Goal: Task Accomplishment & Management: Manage account settings

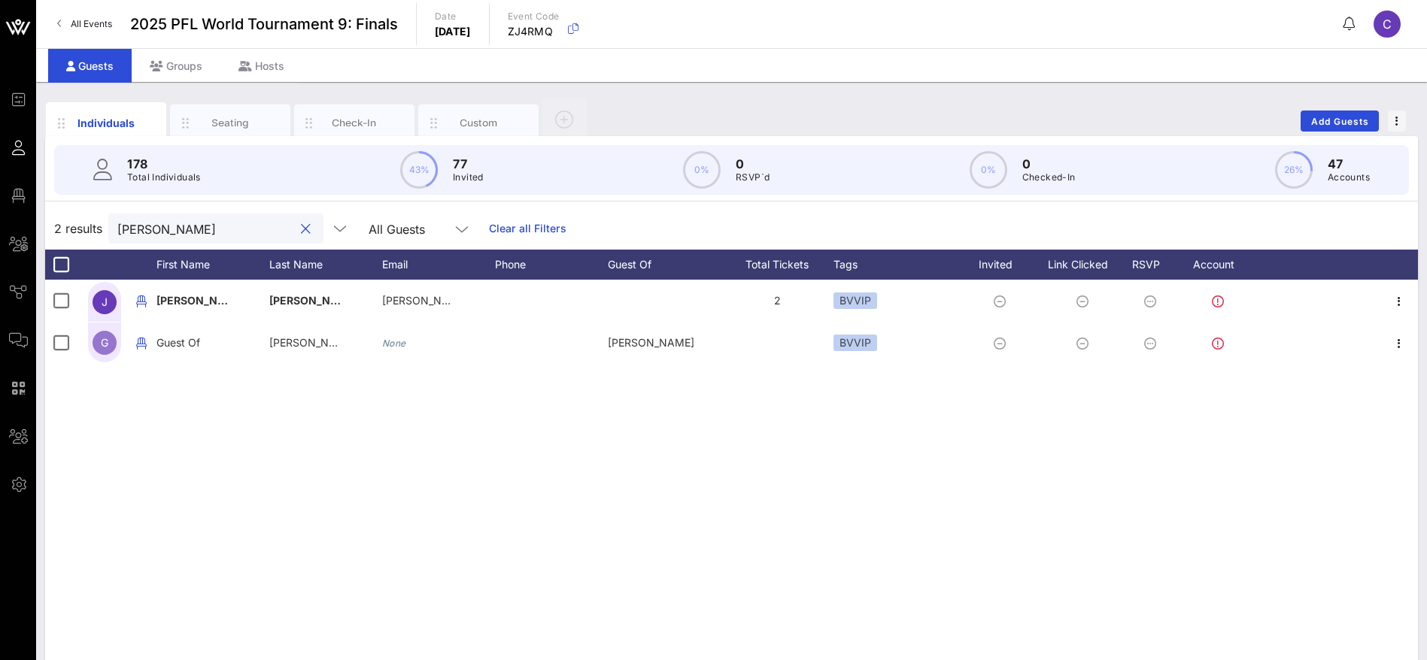
drag, startPoint x: 232, startPoint y: 232, endPoint x: 42, endPoint y: 227, distance: 190.3
click at [42, 228] on div "Individuals Seating Check-In Custom Add Guests 178 Total Individuals 43% 77 Inv…" at bounding box center [731, 414] width 1391 height 664
drag, startPoint x: 180, startPoint y: 229, endPoint x: 47, endPoint y: 227, distance: 132.4
click at [45, 229] on div "2 results [PERSON_NAME] All Guests Clear all Filters" at bounding box center [731, 229] width 1373 height 42
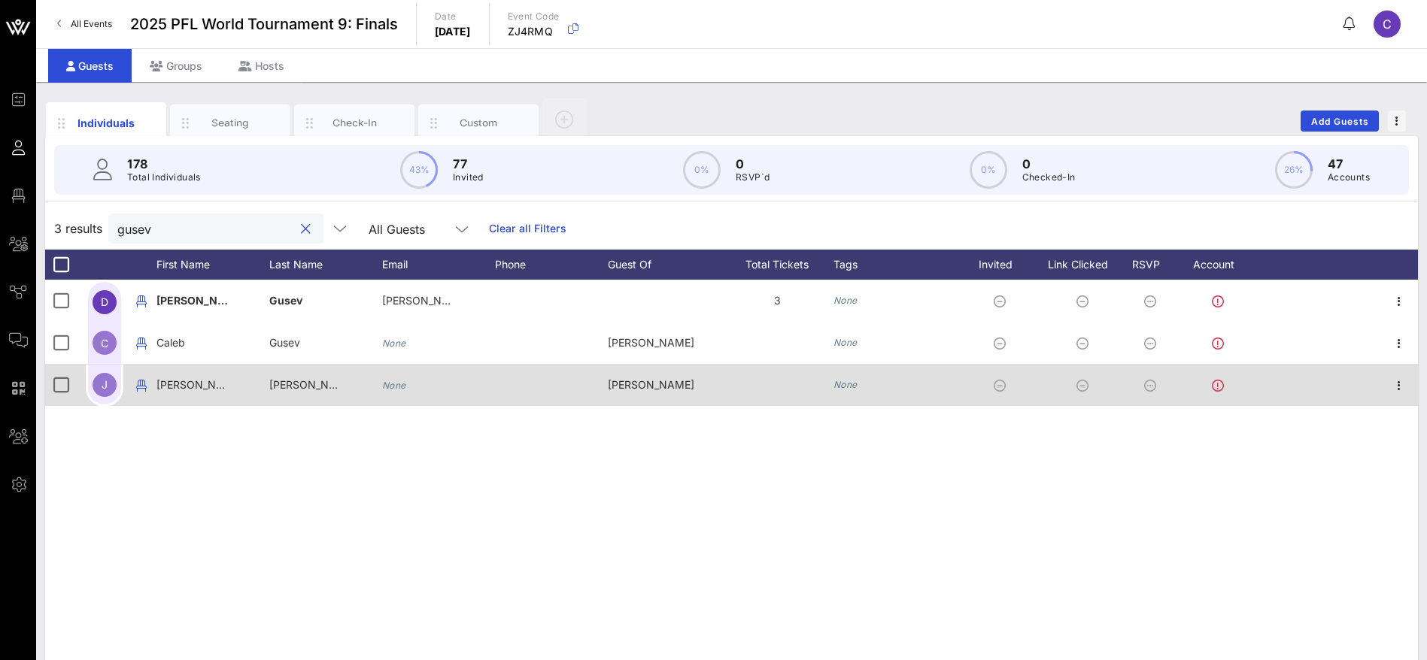
type input "gusev"
click at [318, 384] on span "[PERSON_NAME]" at bounding box center [312, 384] width 86 height 13
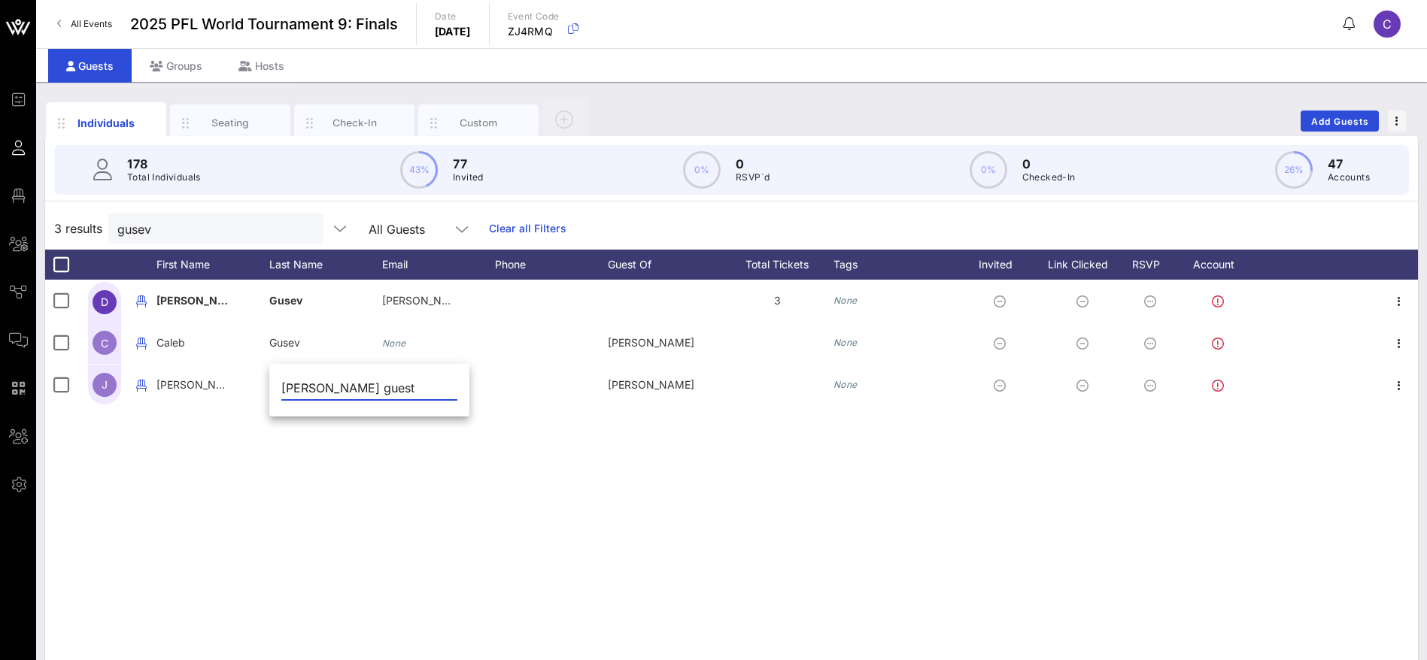
click at [347, 388] on input "[PERSON_NAME] guest" at bounding box center [369, 388] width 176 height 24
drag, startPoint x: 428, startPoint y: 385, endPoint x: 275, endPoint y: 393, distance: 153.7
click at [275, 393] on div "[PERSON_NAME] guest" at bounding box center [369, 392] width 200 height 50
click at [327, 460] on div "D [PERSON_NAME] [PERSON_NAME][EMAIL_ADDRESS][DOMAIN_NAME] 3 None C [PERSON_NAME…" at bounding box center [731, 505] width 1373 height 451
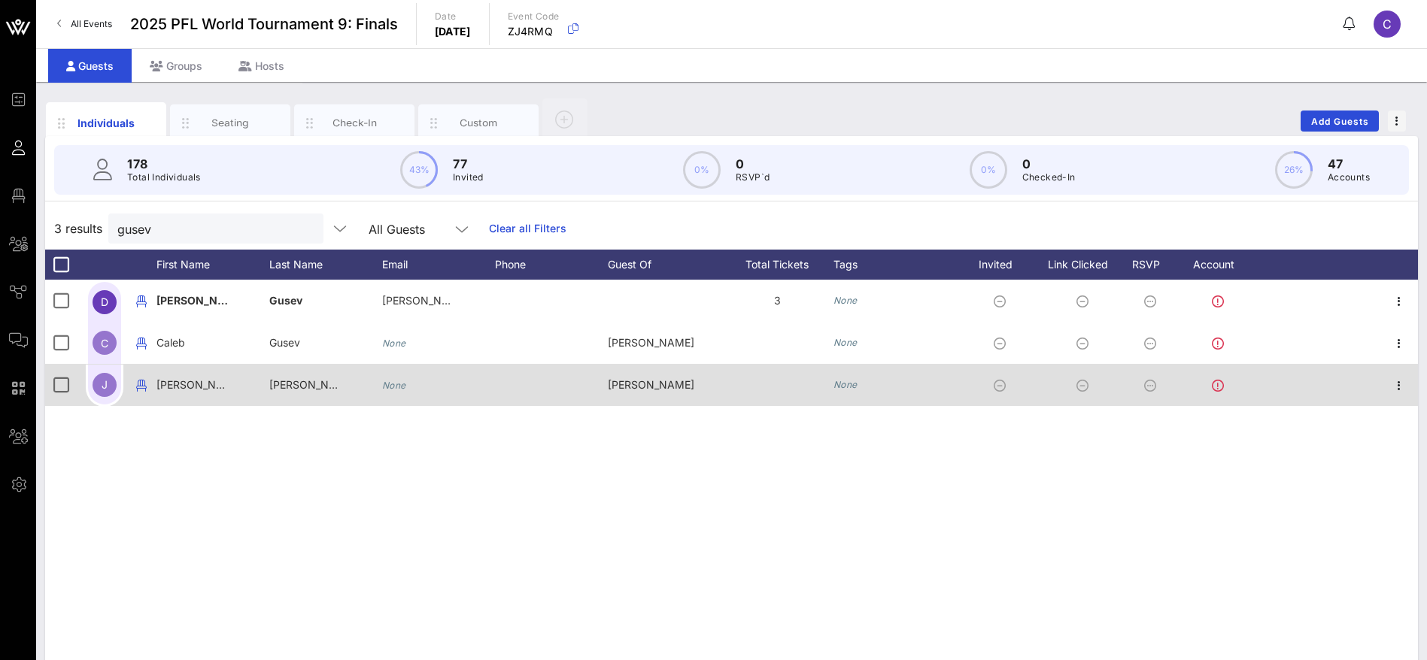
click at [315, 389] on span "[PERSON_NAME]" at bounding box center [312, 384] width 86 height 13
type input "[PERSON_NAME]"
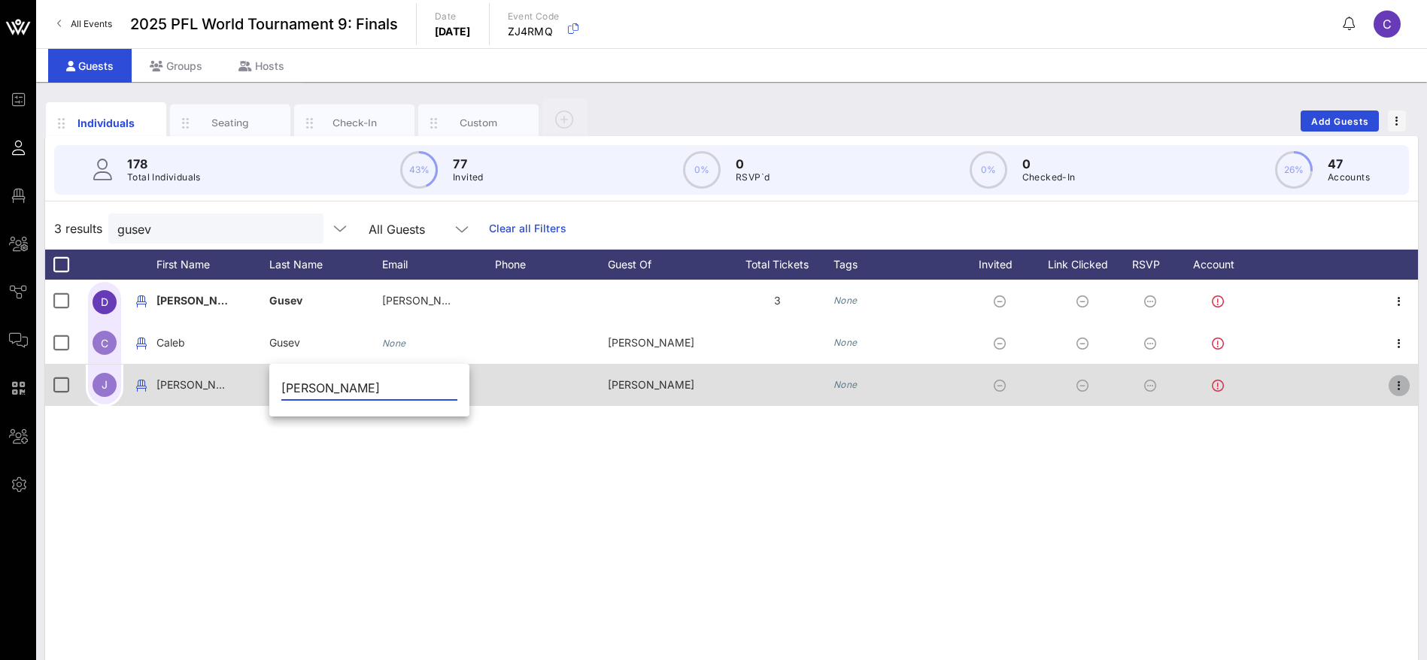
click at [1401, 381] on icon "button" at bounding box center [1399, 386] width 18 height 18
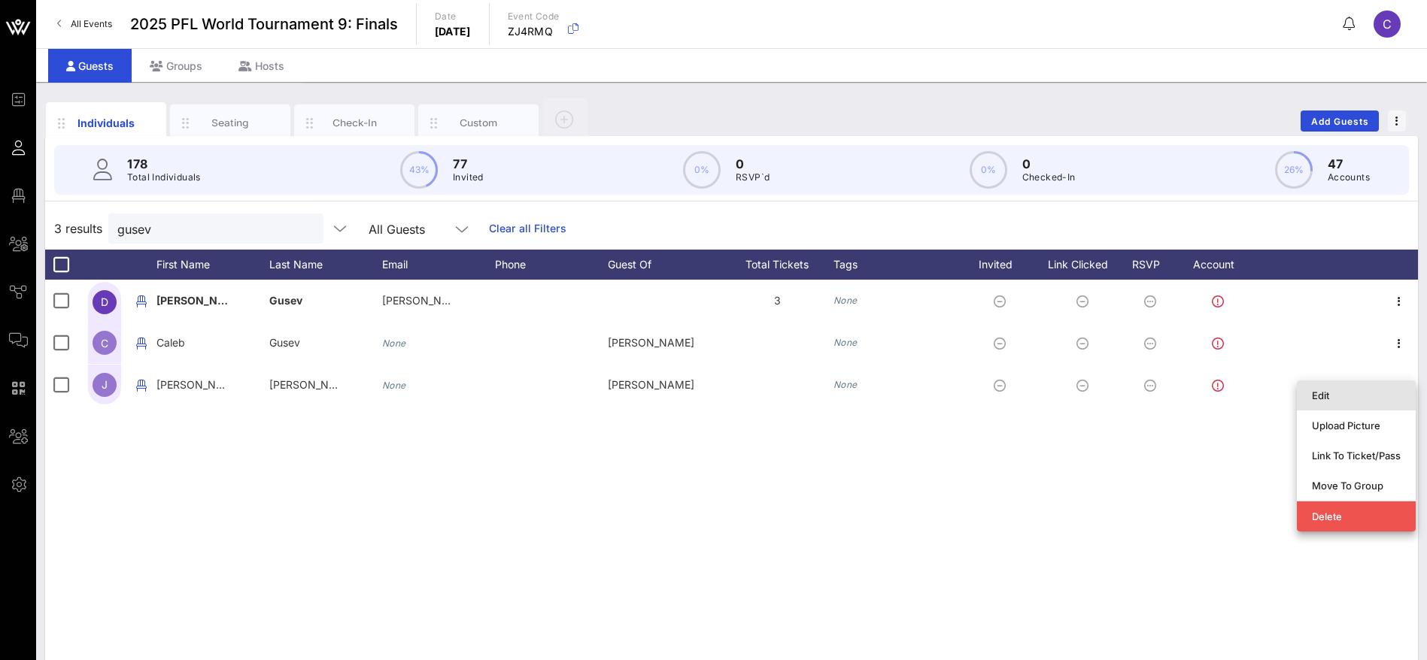
click at [1337, 388] on div "Edit" at bounding box center [1356, 396] width 89 height 24
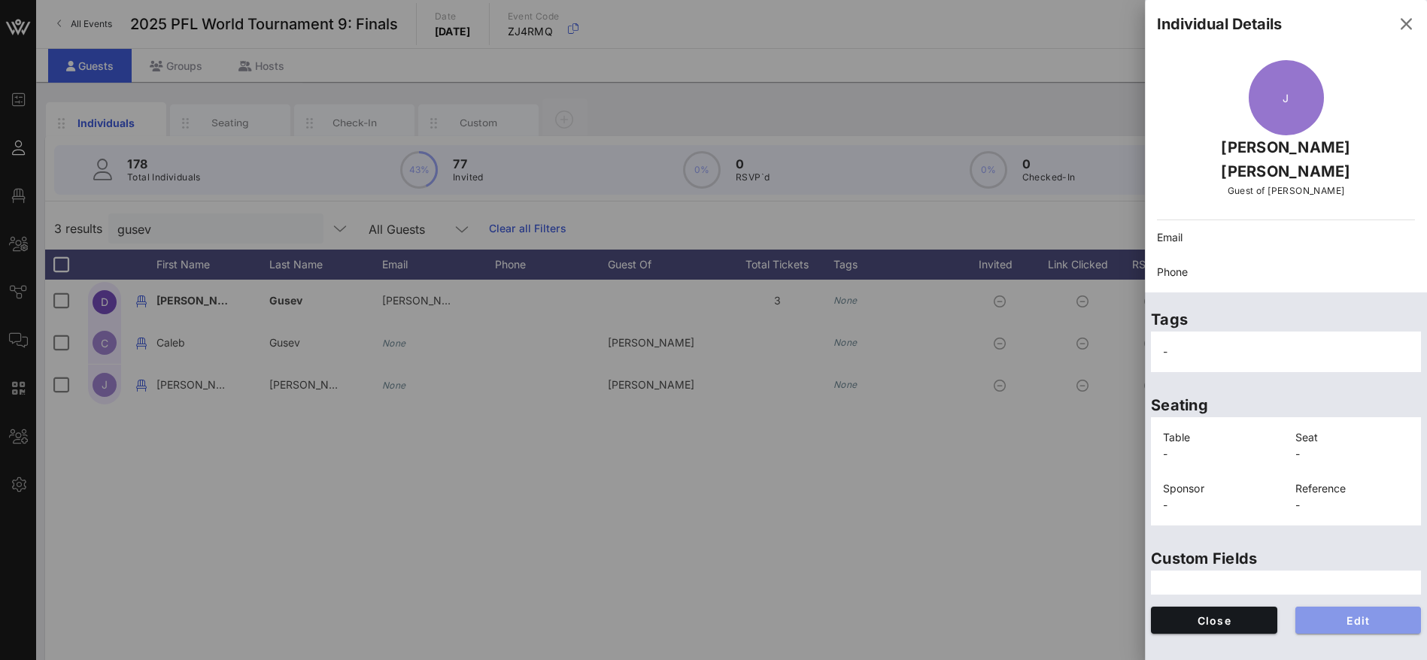
click at [1376, 614] on span "Edit" at bounding box center [1358, 620] width 102 height 13
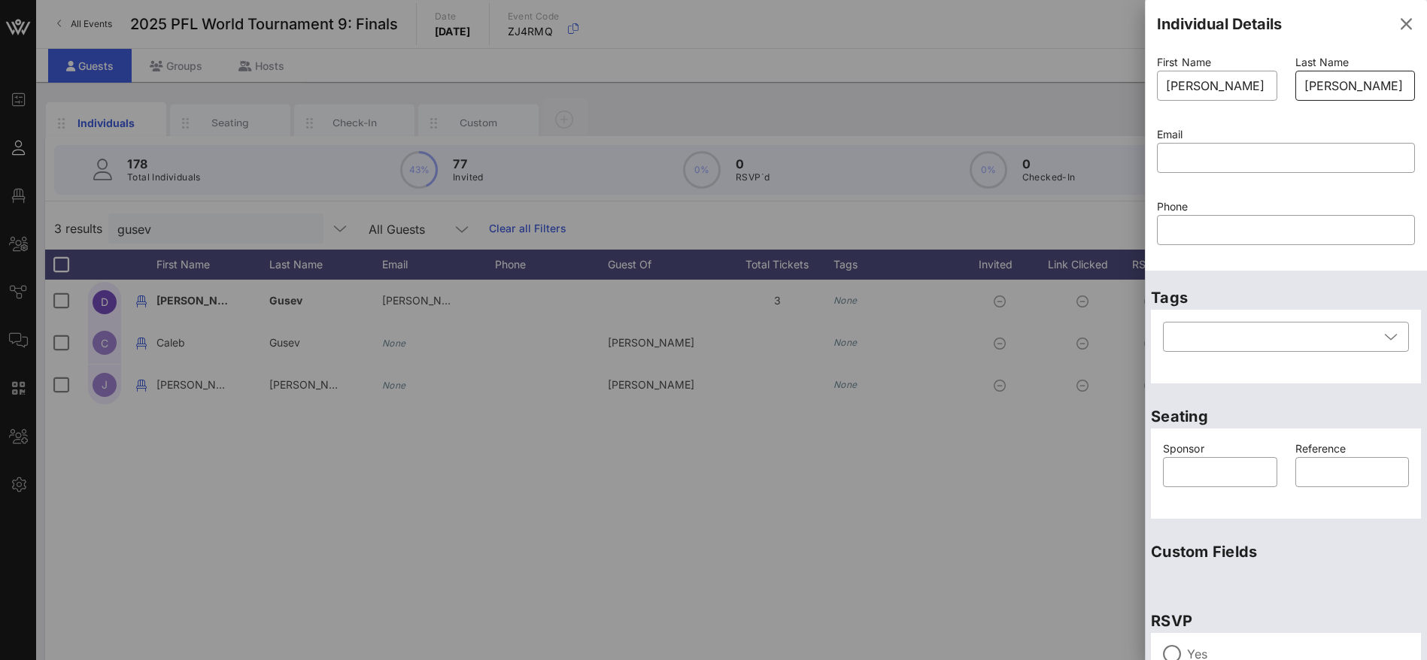
drag, startPoint x: 1294, startPoint y: 83, endPoint x: 1365, endPoint y: 87, distance: 71.6
click at [1419, 85] on div "Individual Details First Name ​ [PERSON_NAME] Last Name ​ [PERSON_NAME] Email ​…" at bounding box center [1286, 330] width 282 height 660
click at [1351, 88] on input "[PERSON_NAME]" at bounding box center [1355, 86] width 102 height 24
paste input "[PERSON_NAME] guest"
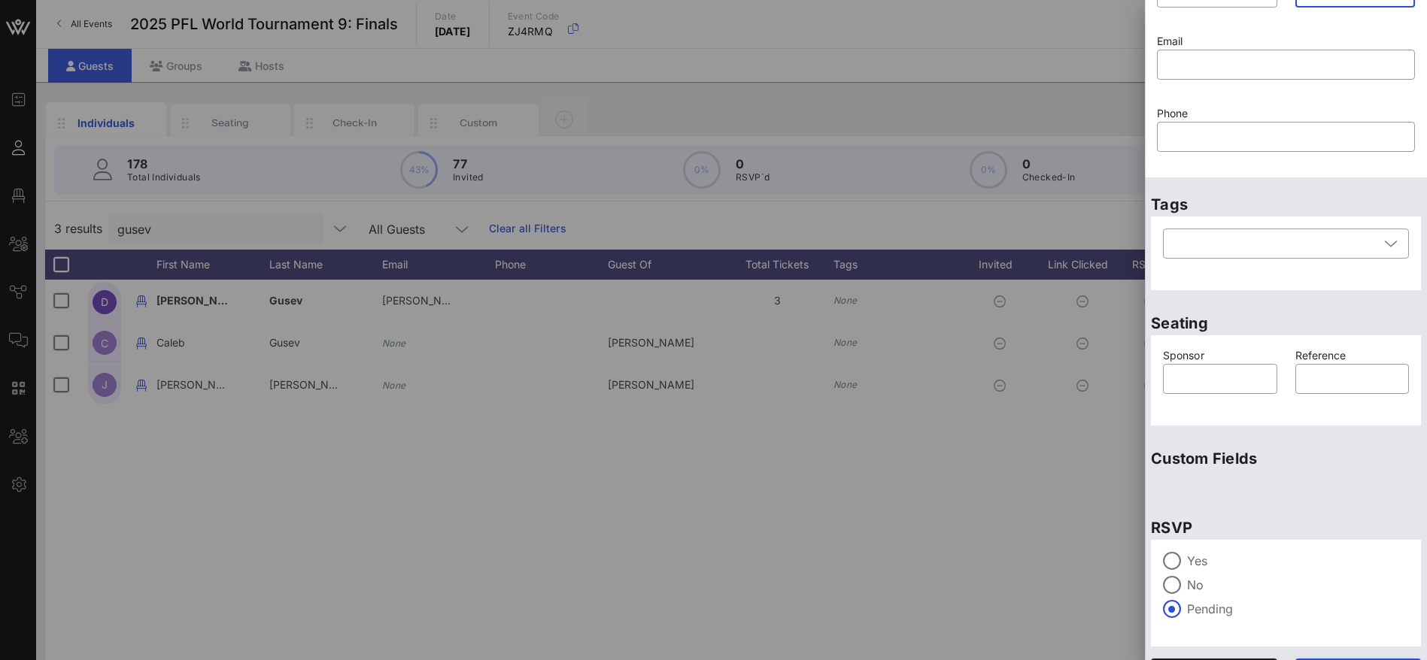
scroll to position [128, 0]
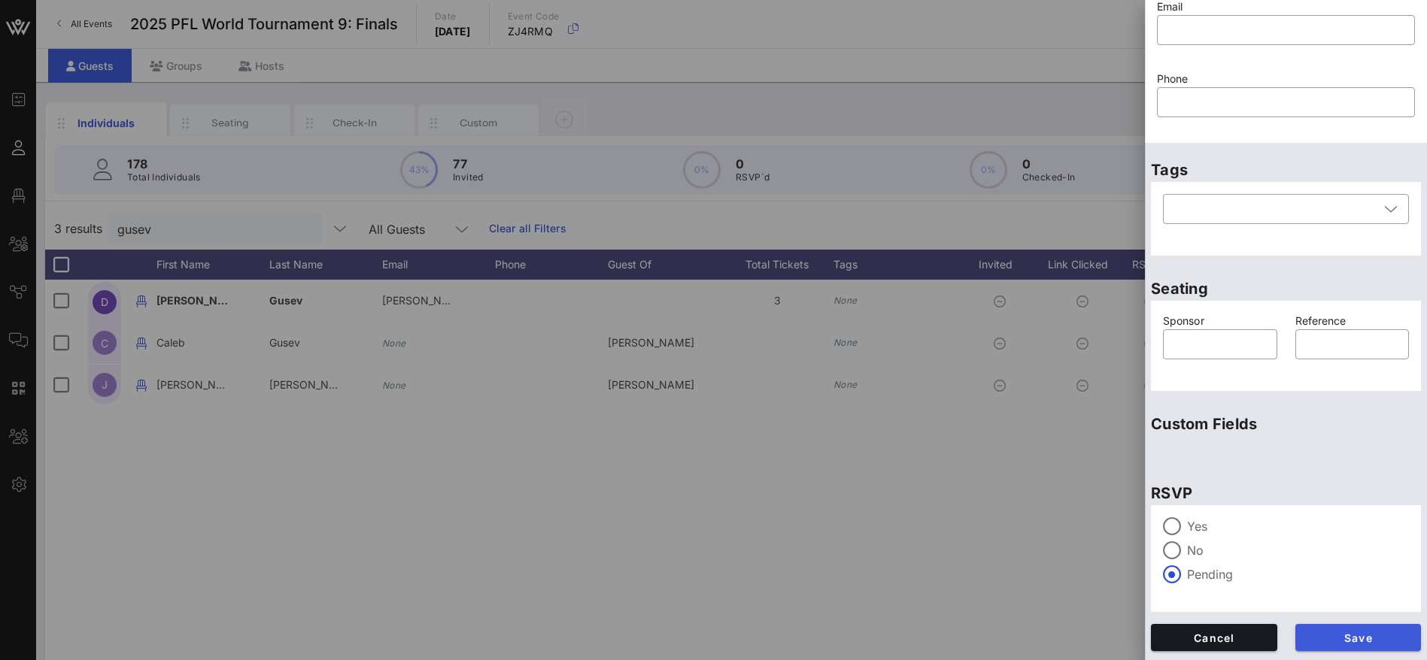
type input "[PERSON_NAME] guest"
click at [1320, 638] on span "Save" at bounding box center [1358, 638] width 102 height 13
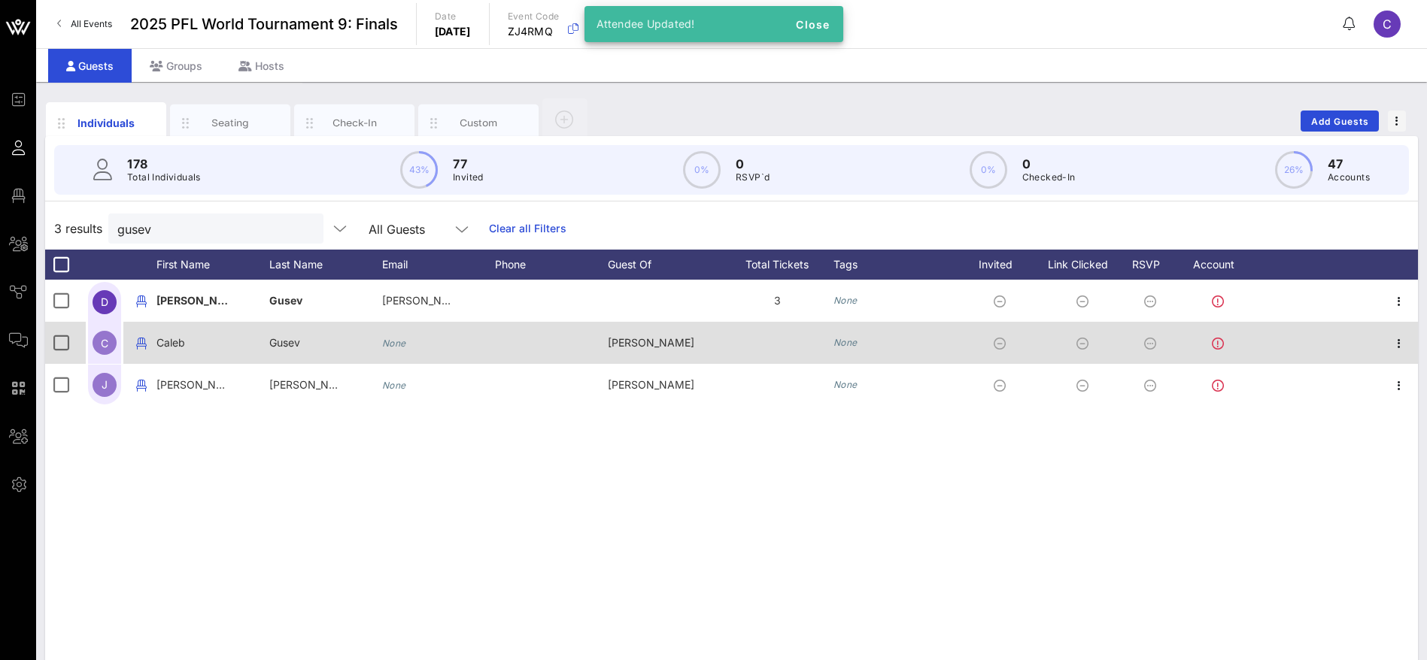
click at [300, 338] on span "Gusev" at bounding box center [284, 342] width 31 height 13
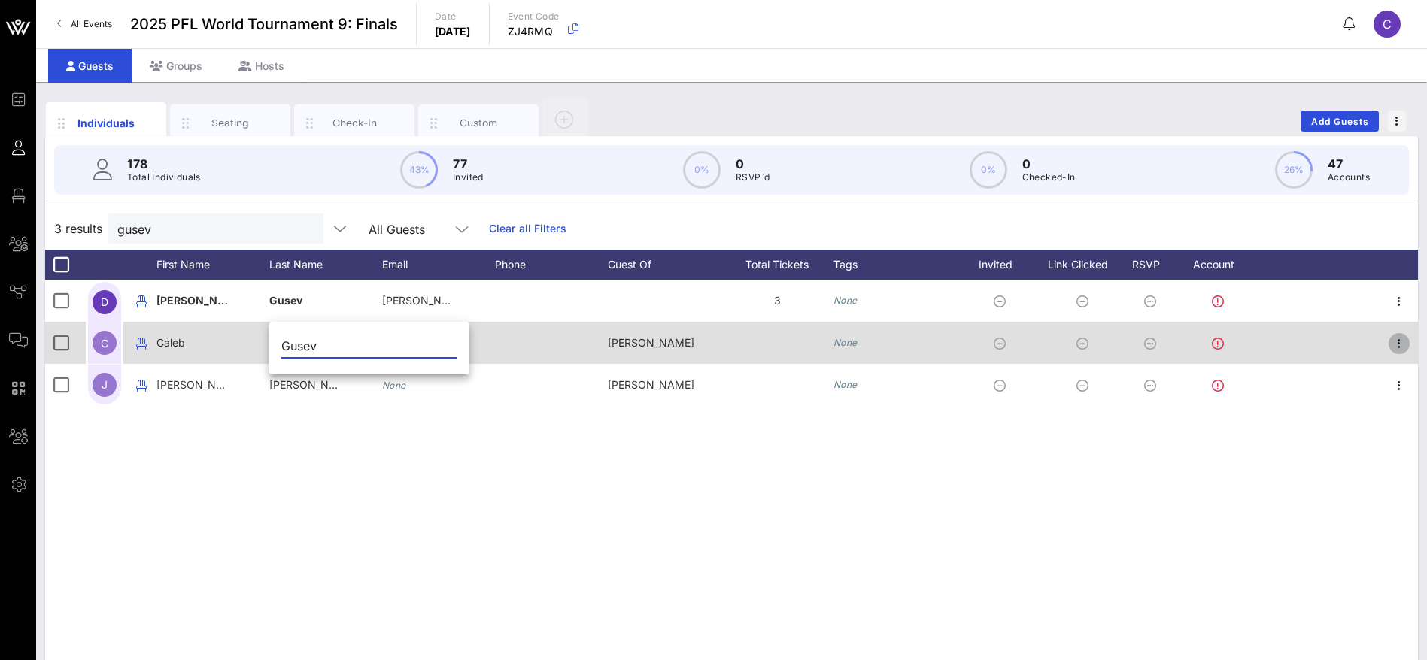
click at [1398, 343] on icon "button" at bounding box center [1399, 344] width 18 height 18
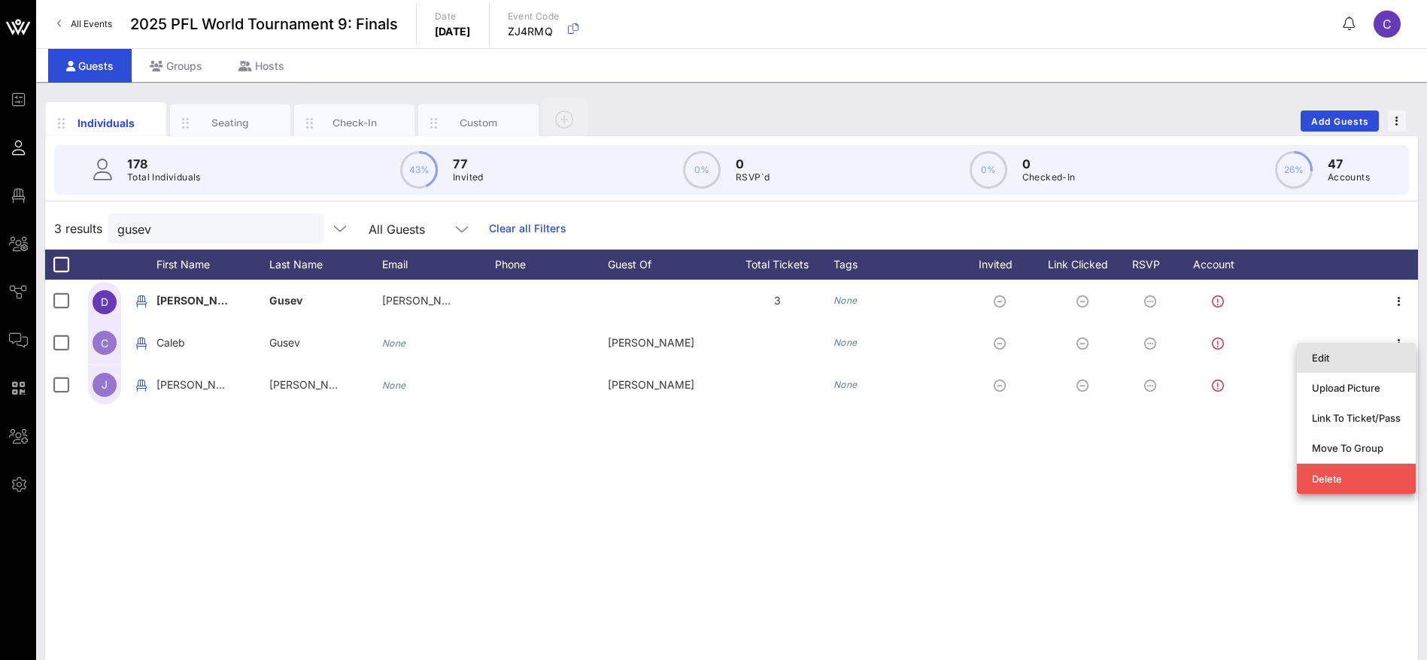
click at [1343, 361] on div "Edit" at bounding box center [1356, 358] width 89 height 12
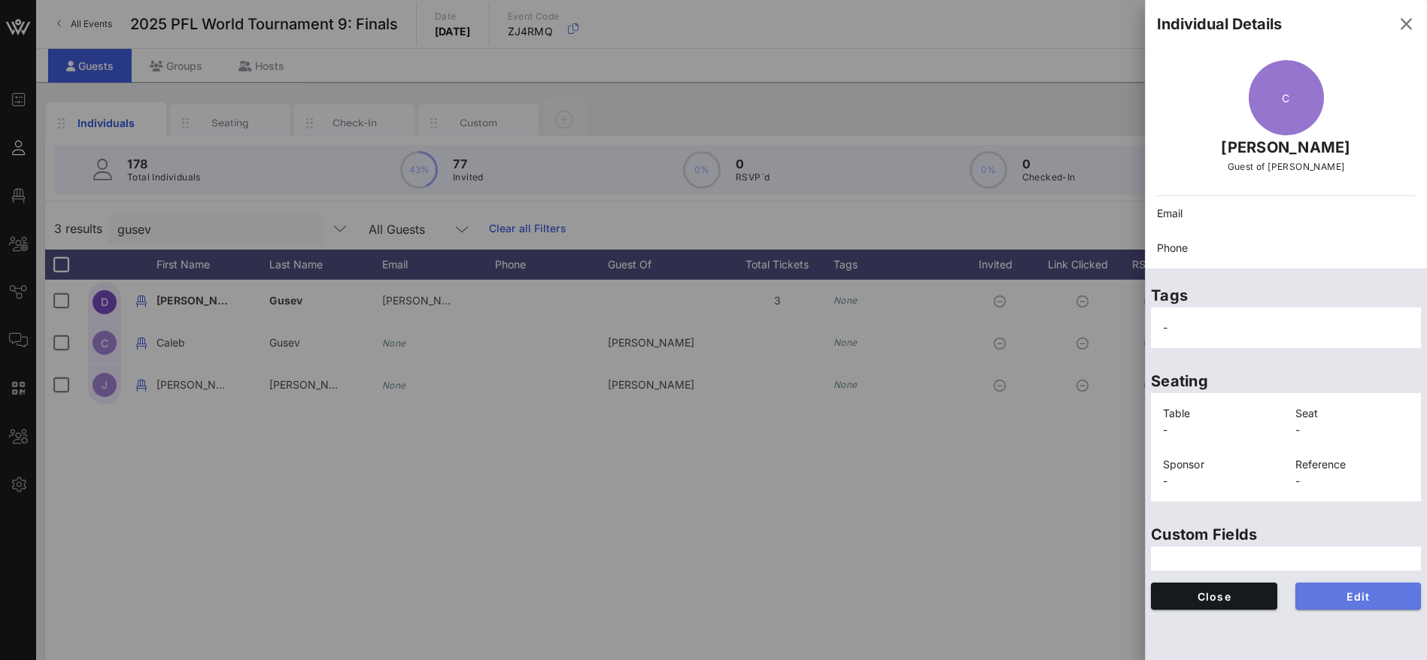
drag, startPoint x: 1364, startPoint y: 599, endPoint x: 1372, endPoint y: 599, distance: 7.6
click at [1369, 599] on span "Edit" at bounding box center [1358, 596] width 102 height 13
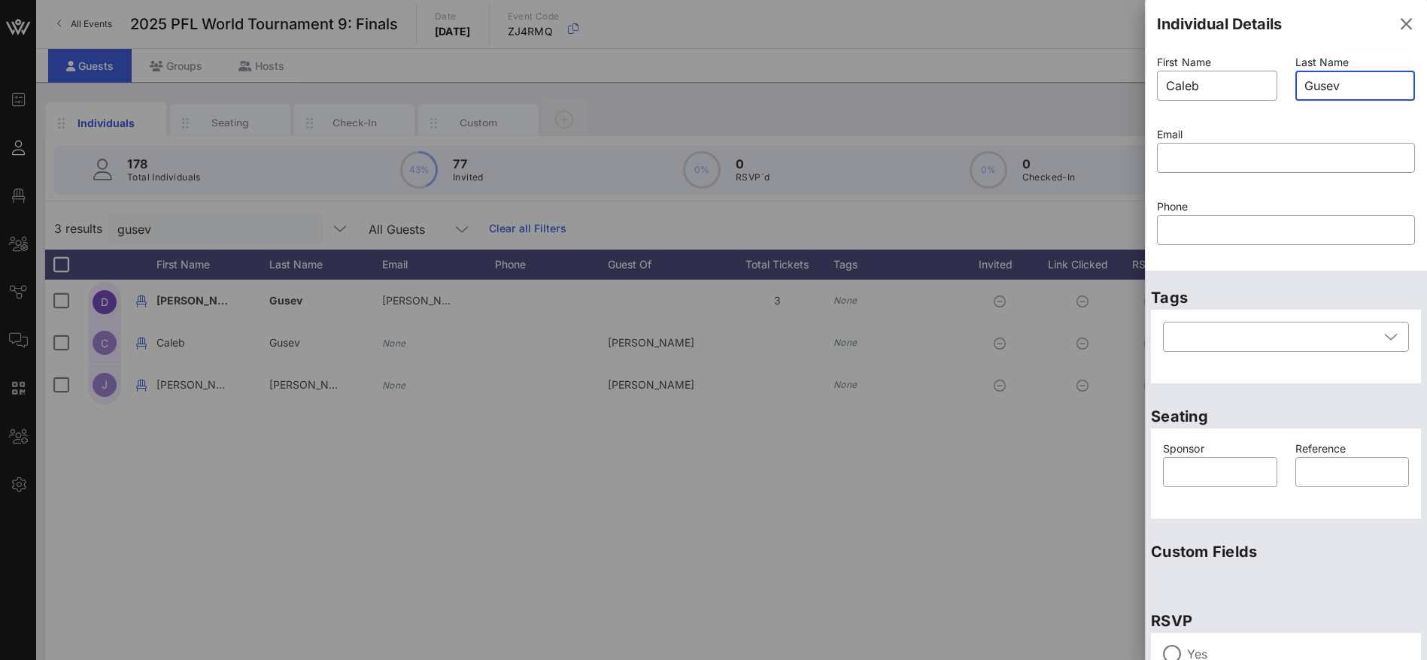
drag, startPoint x: 1349, startPoint y: 87, endPoint x: 1294, endPoint y: 89, distance: 54.2
click at [1295, 89] on div "​ Gusev" at bounding box center [1355, 86] width 120 height 30
paste input "[PERSON_NAME] guest"
type input "[PERSON_NAME] guest"
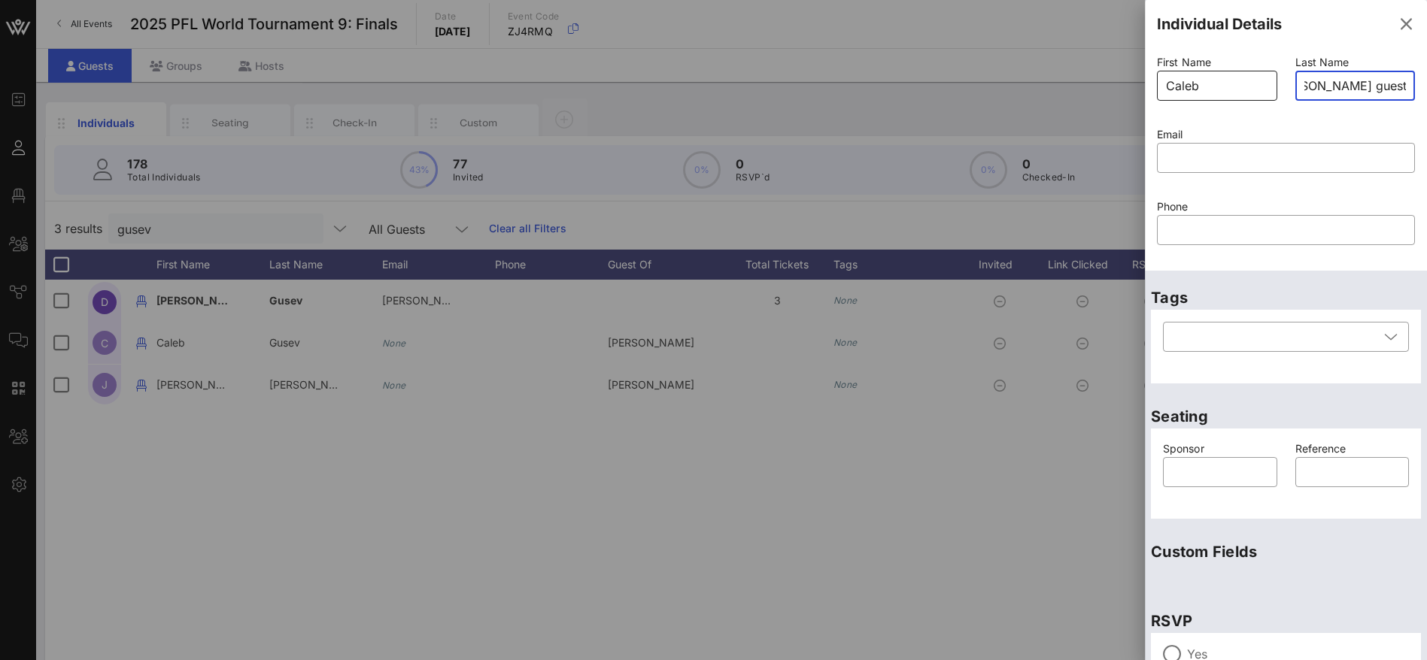
click at [1252, 84] on input "Caleb" at bounding box center [1217, 86] width 102 height 24
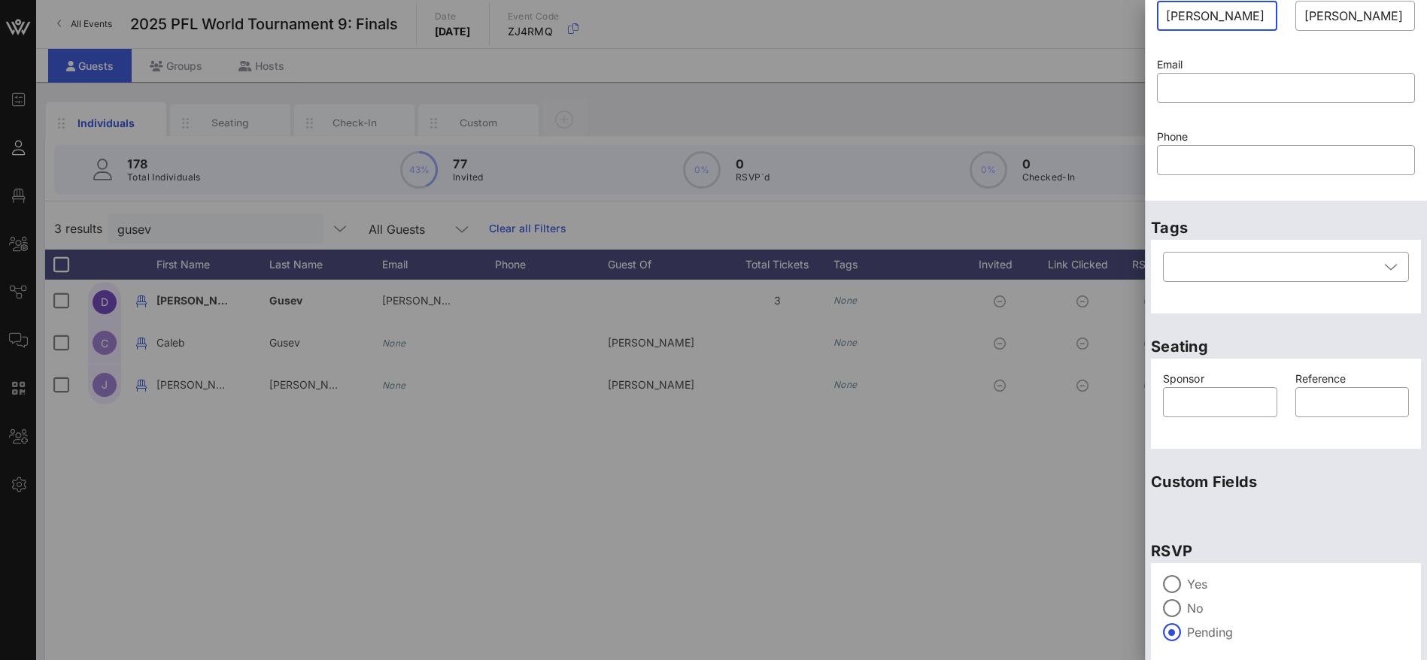
scroll to position [128, 0]
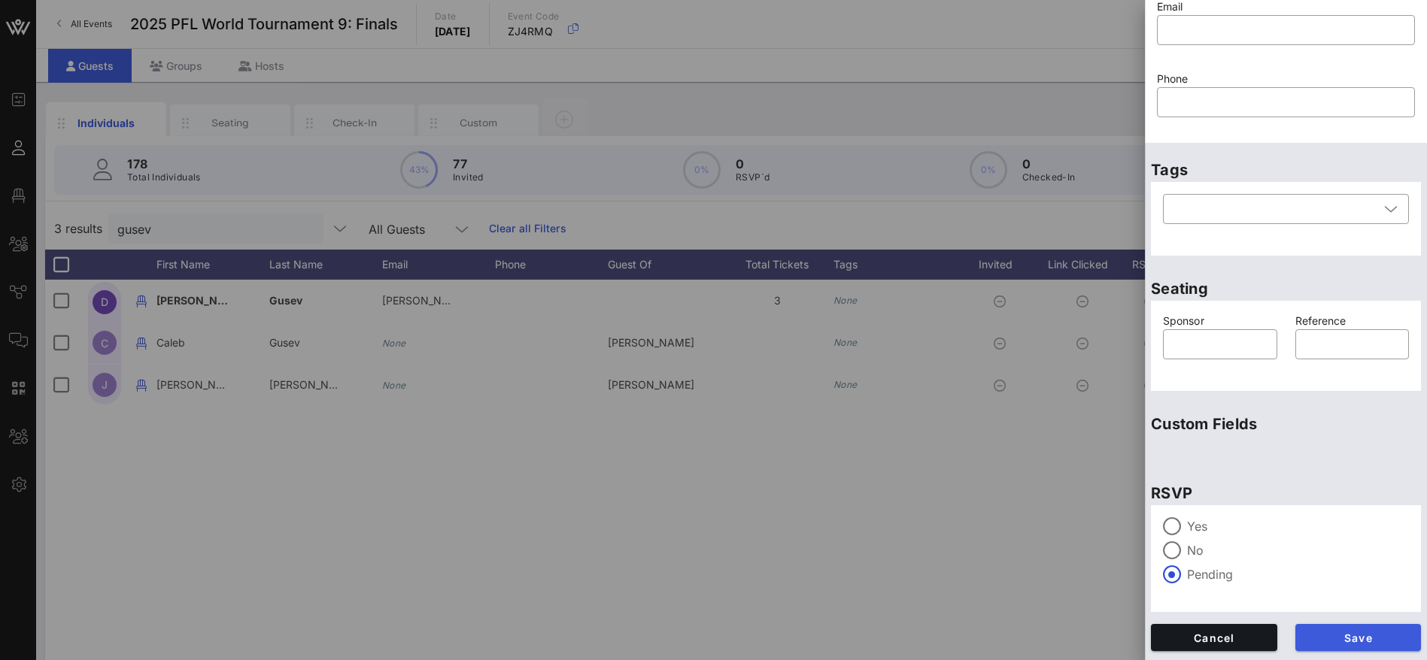
type input "[PERSON_NAME]"
drag, startPoint x: 1352, startPoint y: 630, endPoint x: 1366, endPoint y: 607, distance: 27.3
click at [1355, 628] on button "Save" at bounding box center [1358, 637] width 126 height 27
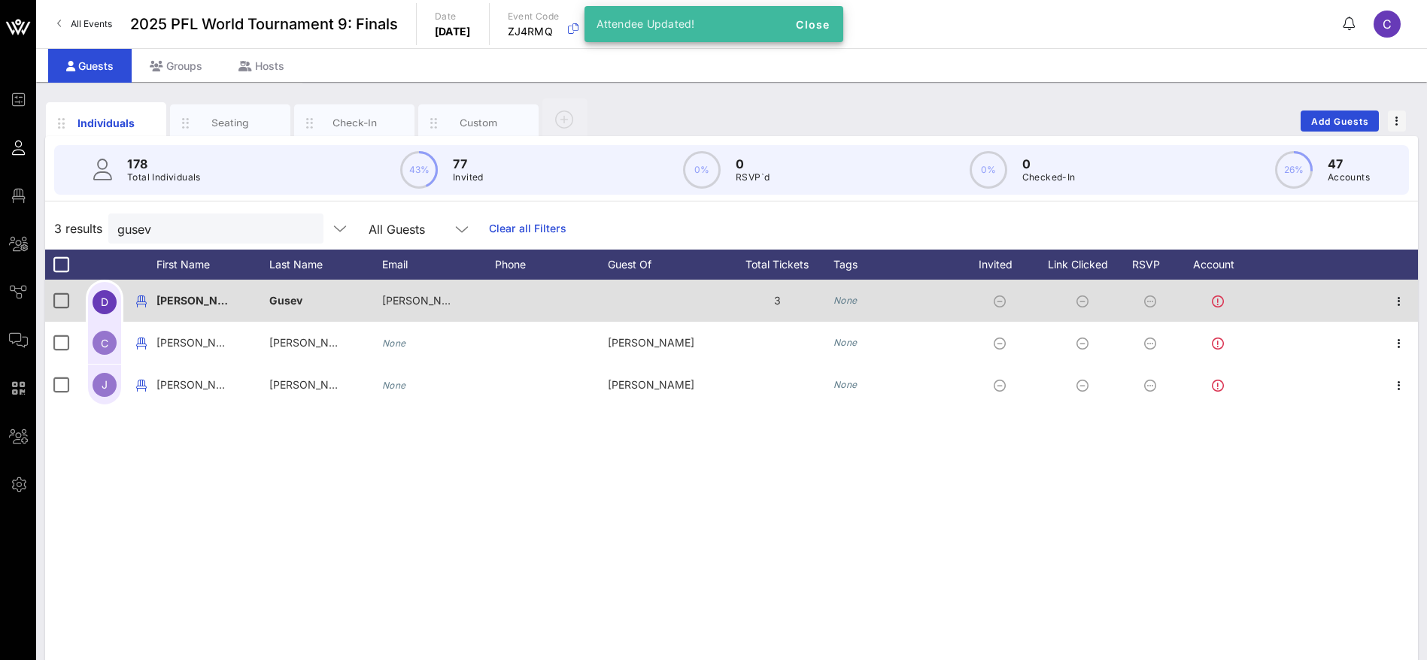
click at [300, 299] on span "Gusev" at bounding box center [285, 300] width 33 height 13
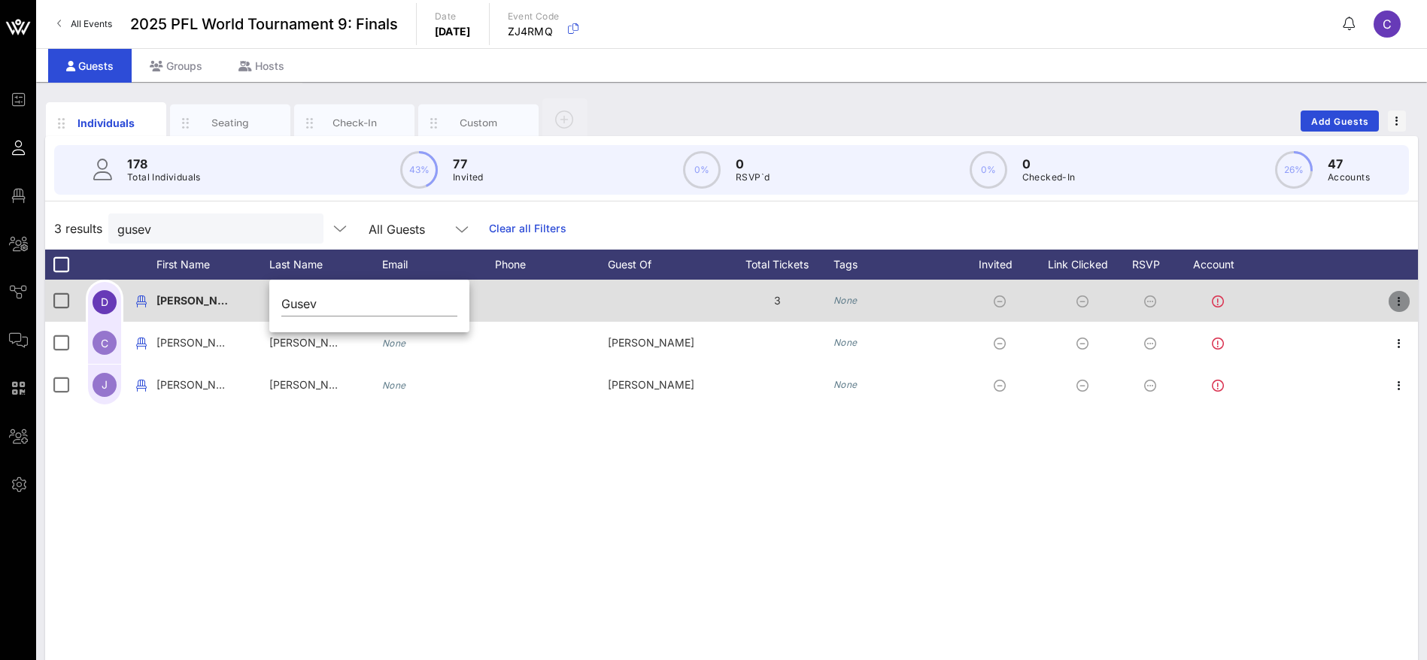
click at [1396, 300] on icon "button" at bounding box center [1399, 302] width 18 height 18
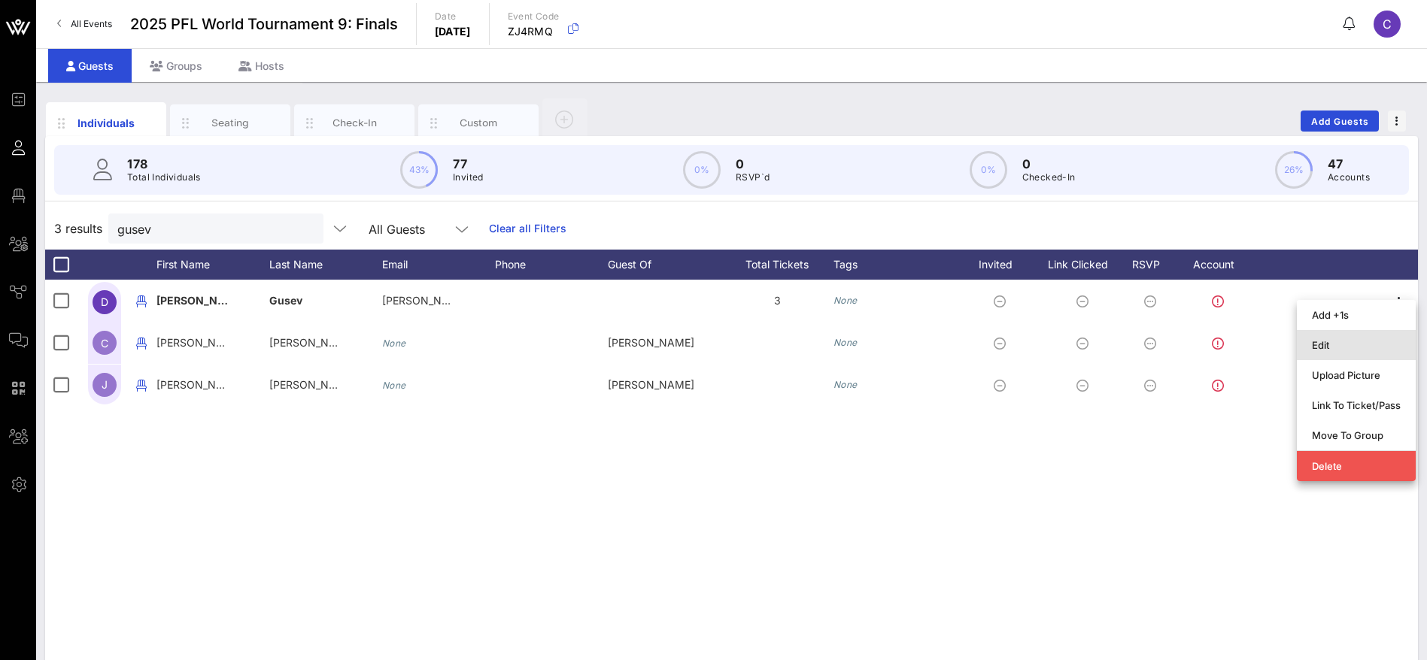
click at [1334, 344] on div "Edit" at bounding box center [1356, 345] width 89 height 12
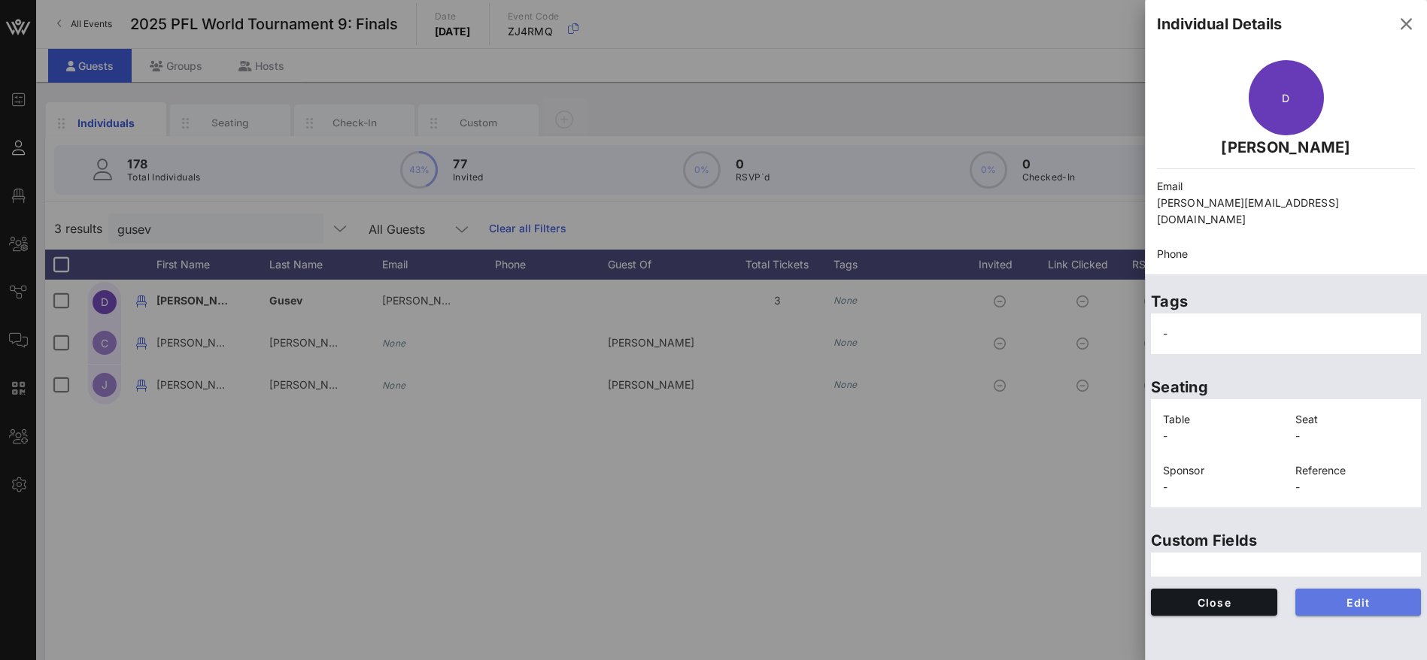
click at [1361, 596] on span "Edit" at bounding box center [1358, 602] width 102 height 13
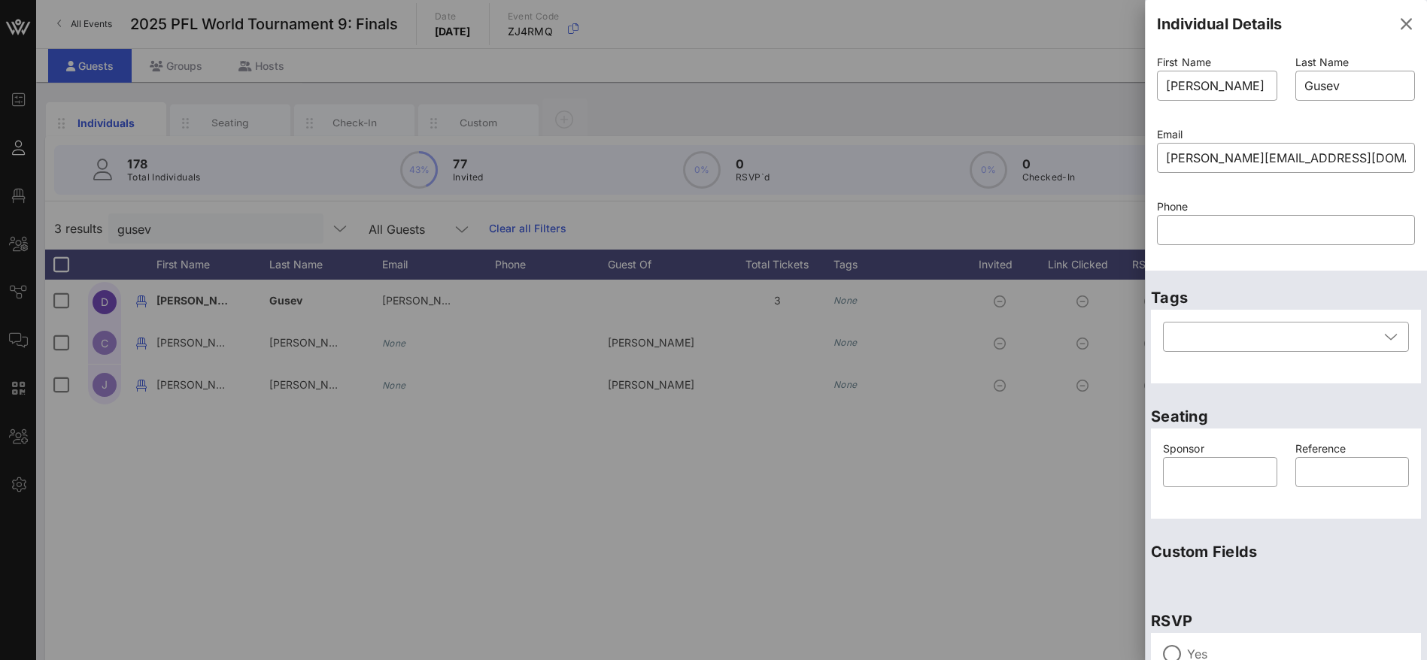
click at [1286, 90] on div "Last Name ​ [PERSON_NAME]" at bounding box center [1355, 87] width 138 height 72
paste input "[PERSON_NAME] guest"
type input "[PERSON_NAME] guest"
click at [1232, 84] on input "[PERSON_NAME]" at bounding box center [1217, 86] width 102 height 24
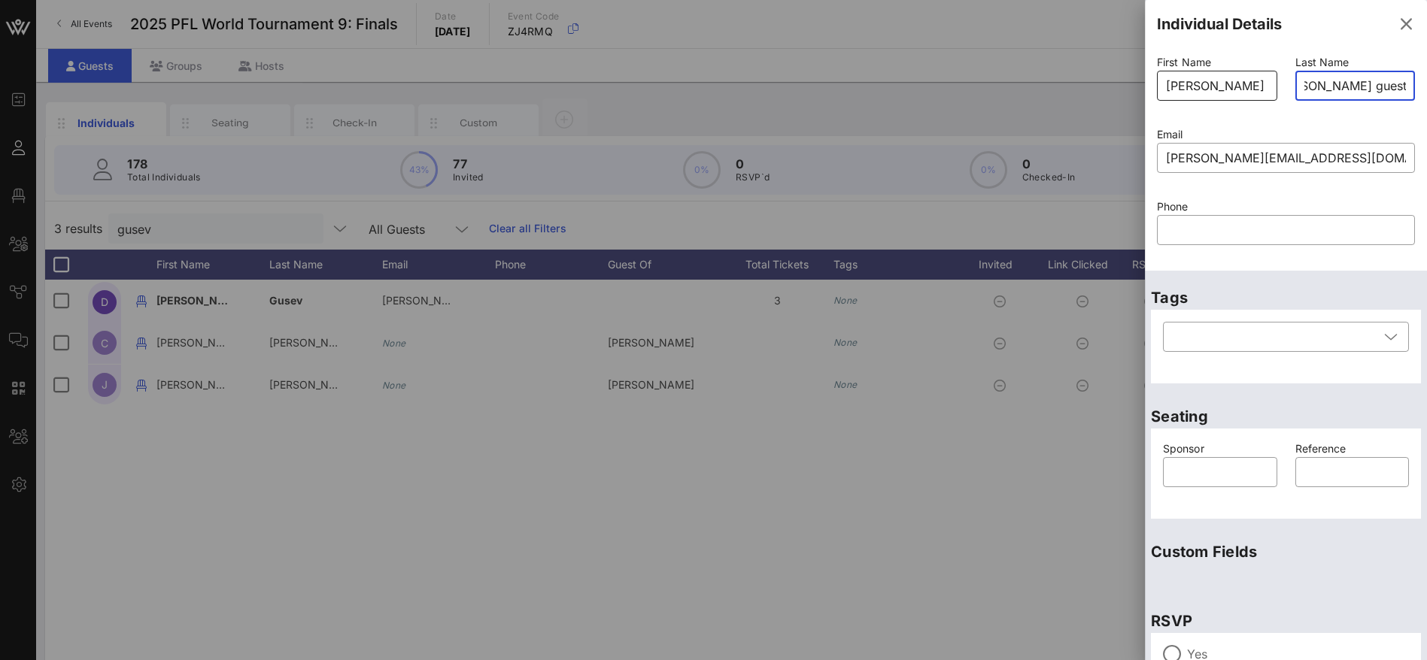
scroll to position [0, 0]
click at [1221, 84] on input "[PERSON_NAME]" at bounding box center [1217, 86] width 102 height 24
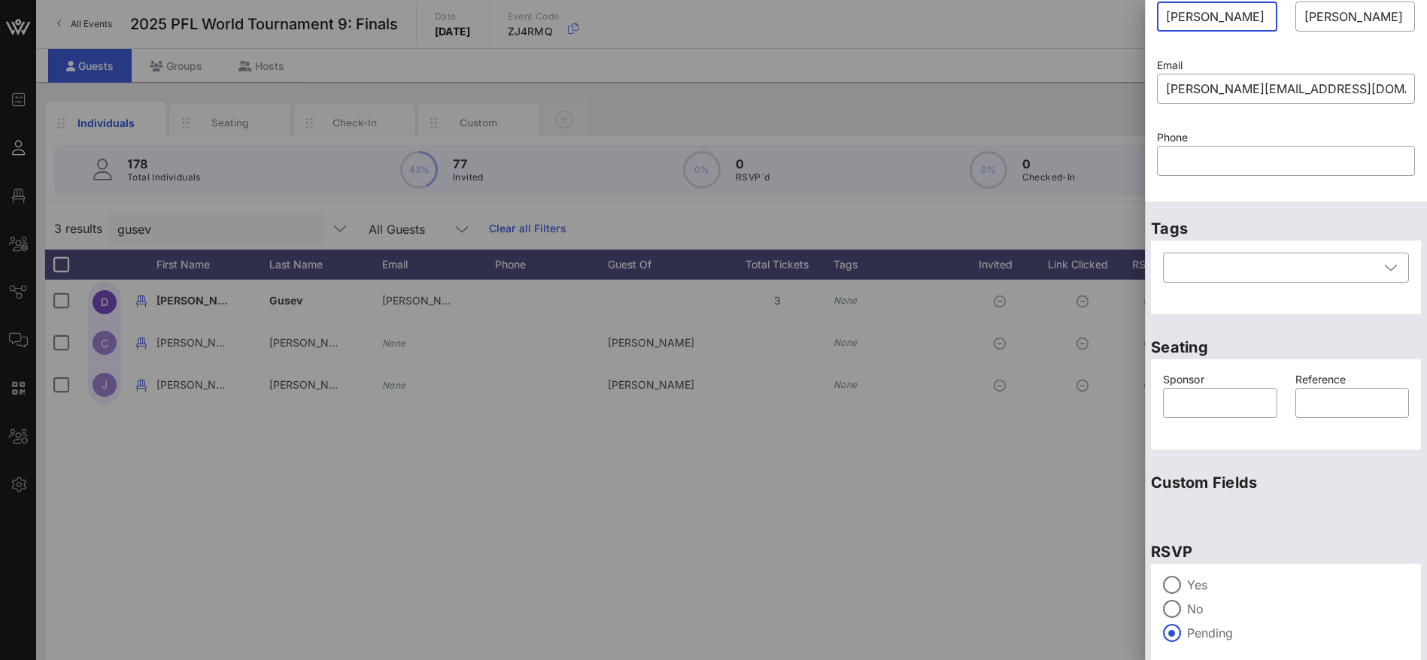
scroll to position [128, 0]
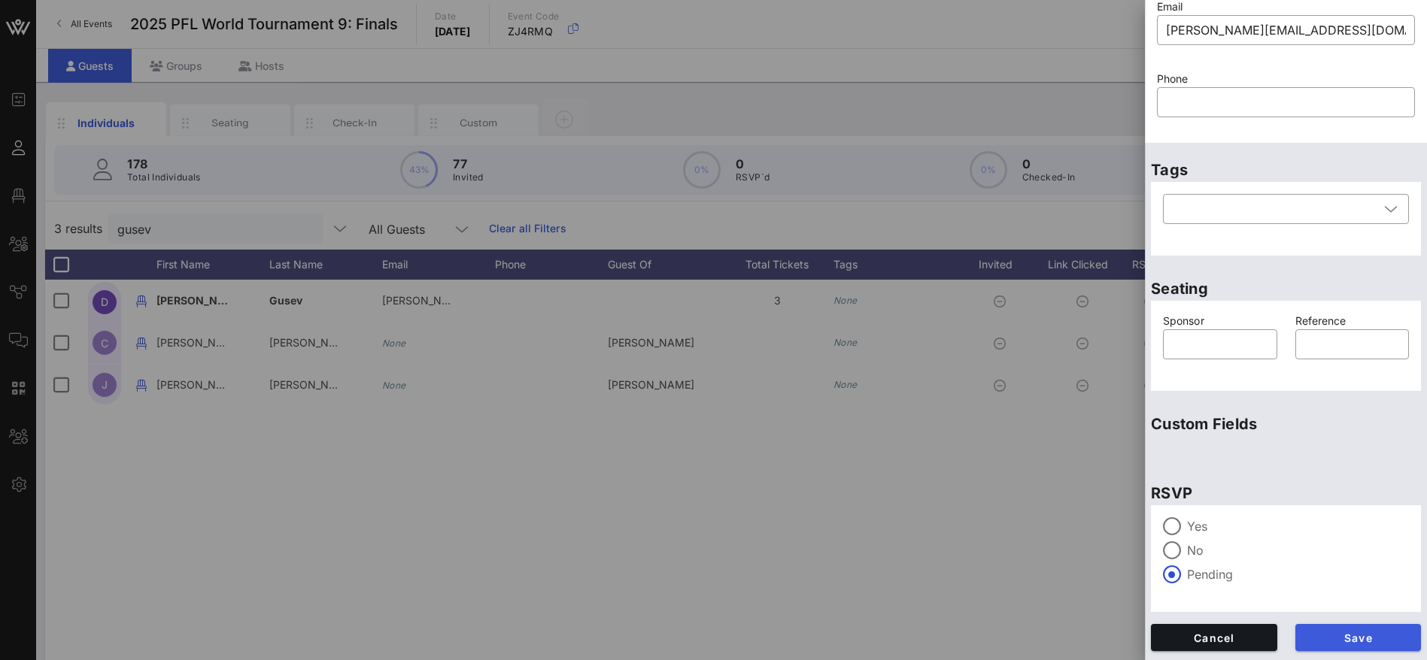
type input "[PERSON_NAME]"
click at [1340, 634] on span "Save" at bounding box center [1358, 638] width 102 height 13
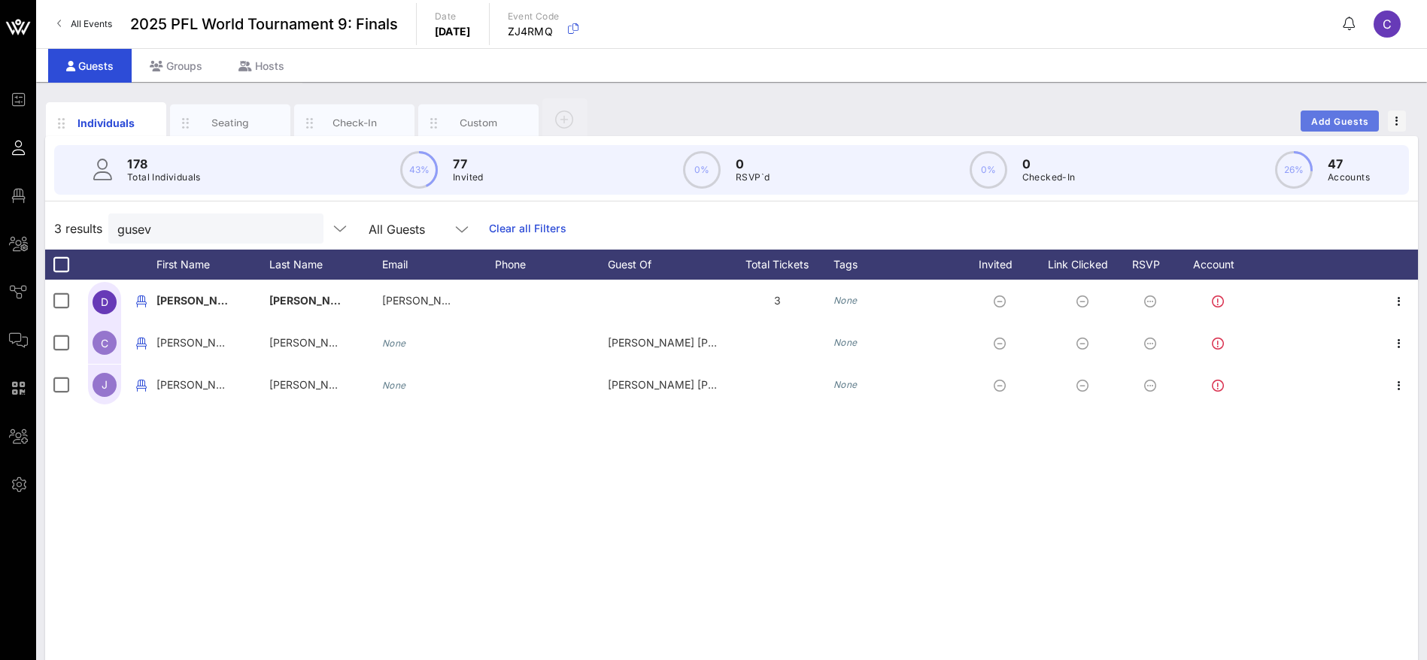
click at [1354, 119] on span "Add Guests" at bounding box center [1339, 121] width 59 height 11
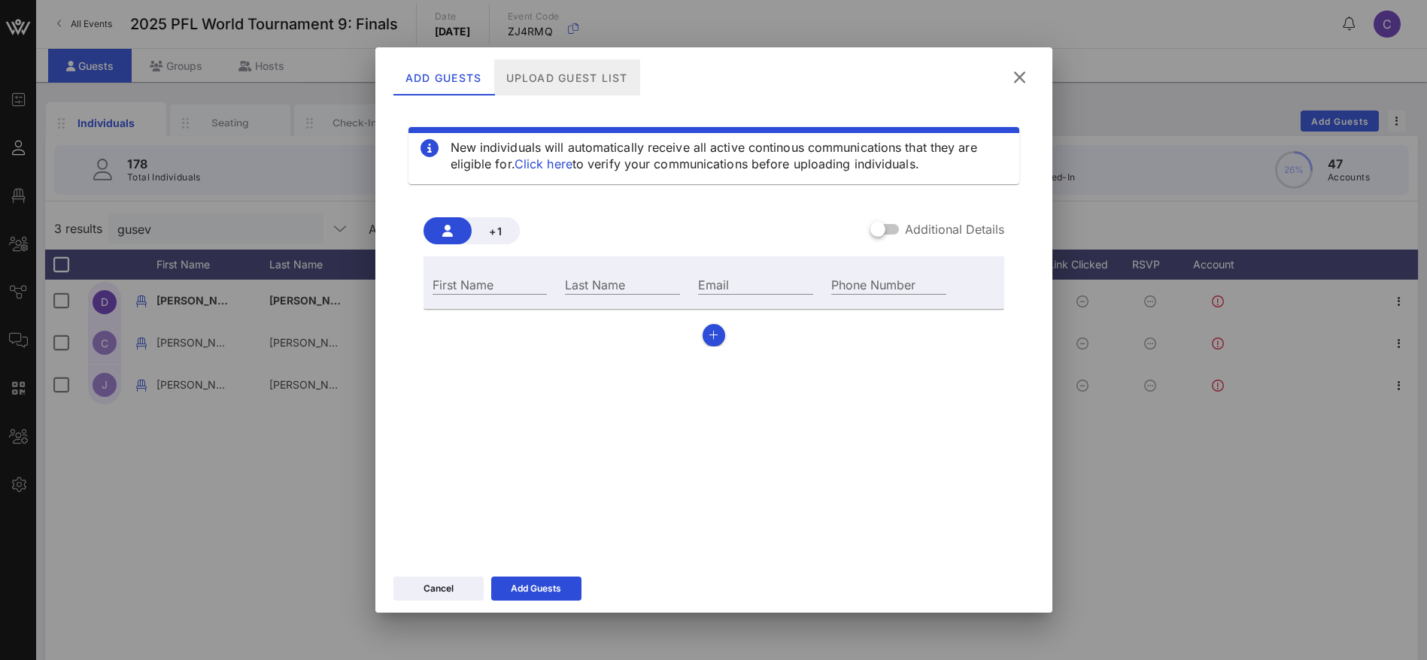
click at [584, 82] on div "Upload Guest List" at bounding box center [566, 77] width 146 height 36
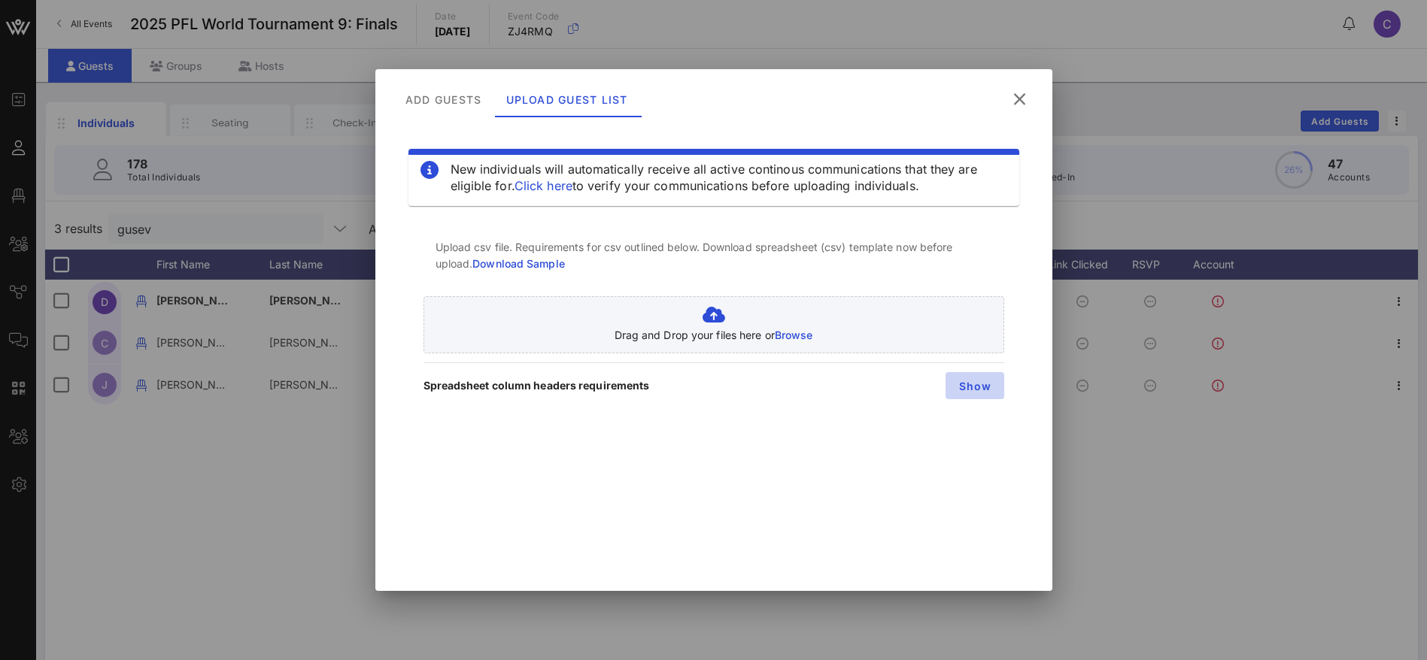
click at [978, 387] on span "Show" at bounding box center [974, 386] width 34 height 13
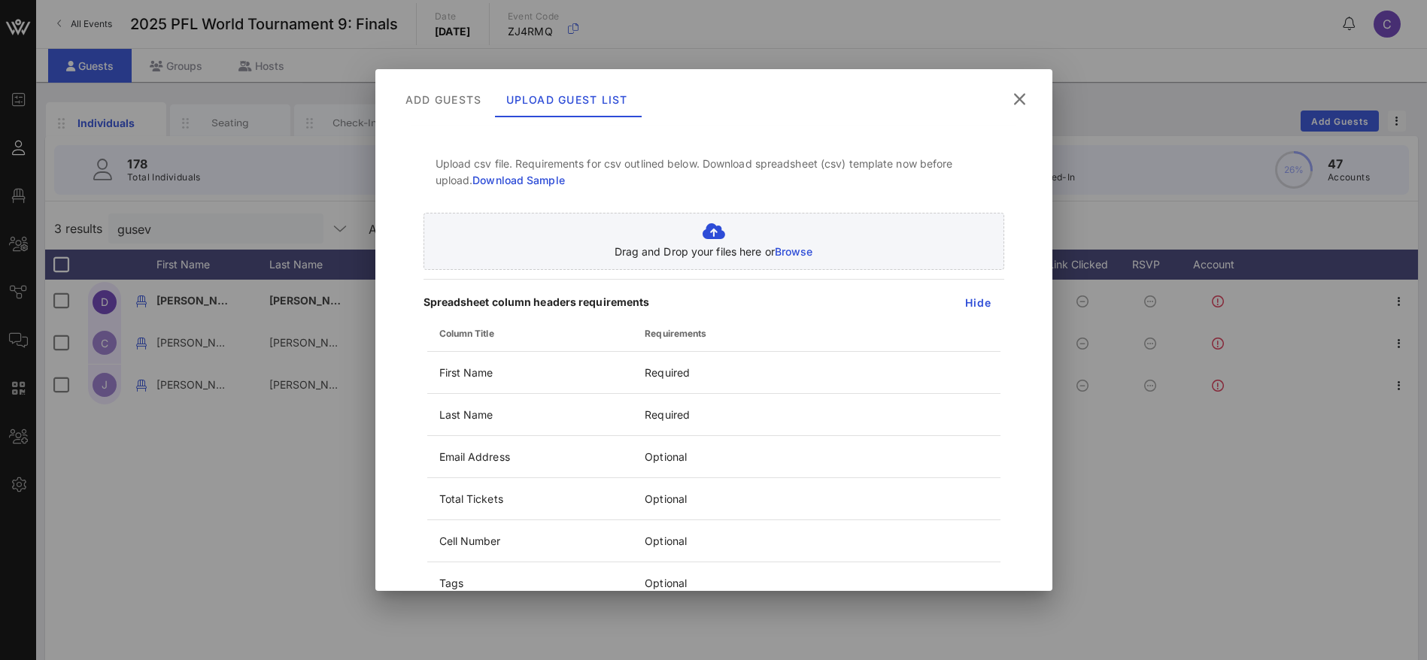
scroll to position [0, 0]
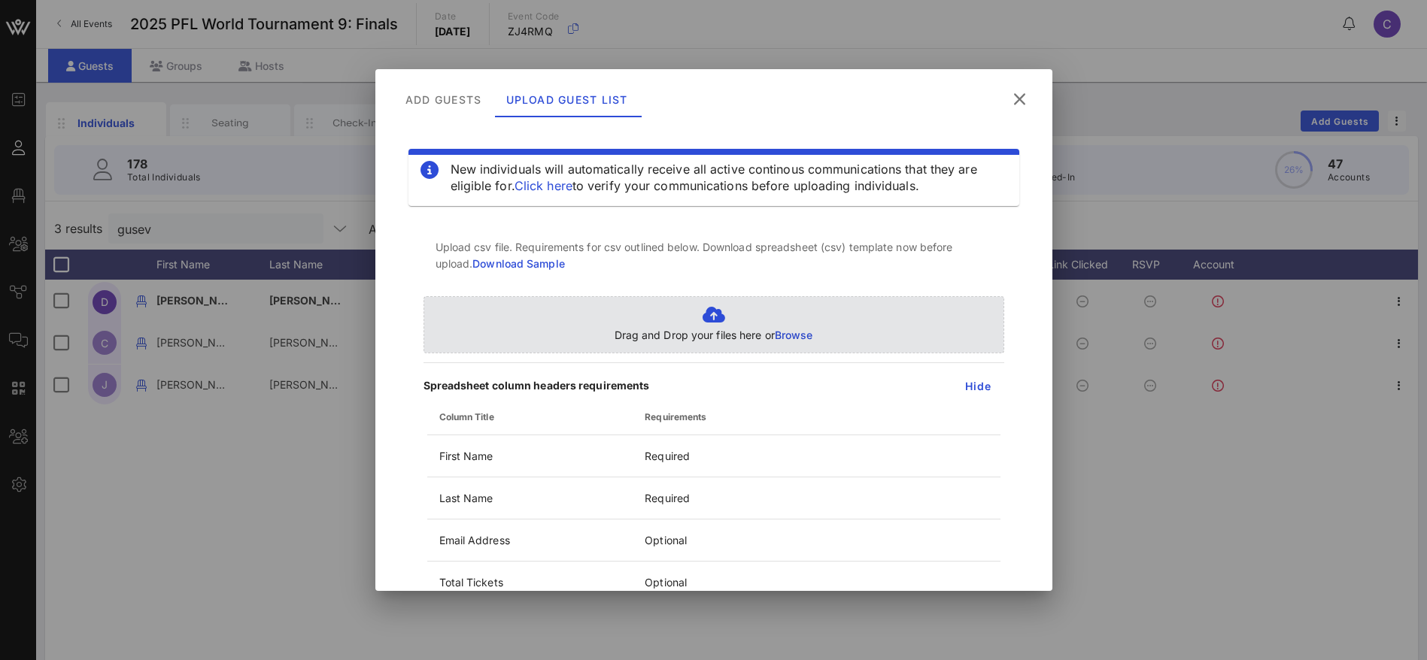
click at [793, 335] on span "Browse" at bounding box center [794, 335] width 38 height 13
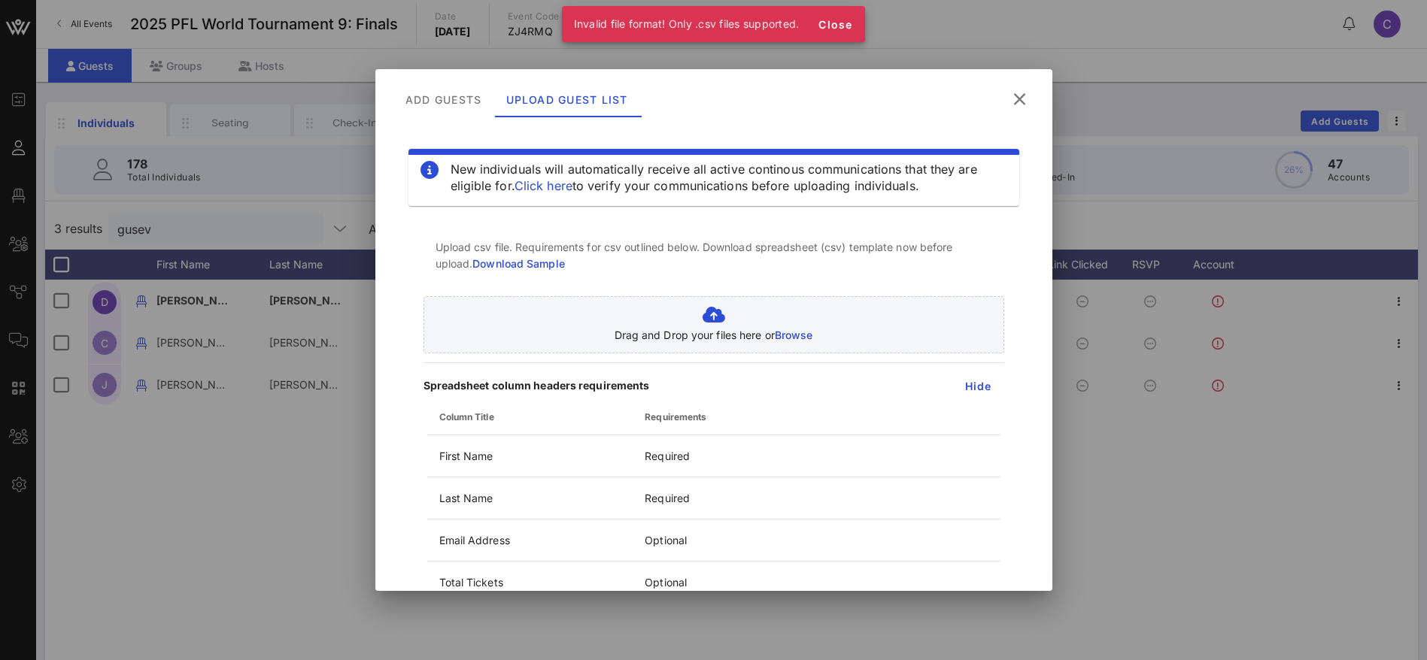
click at [1014, 99] on icon at bounding box center [1019, 99] width 27 height 27
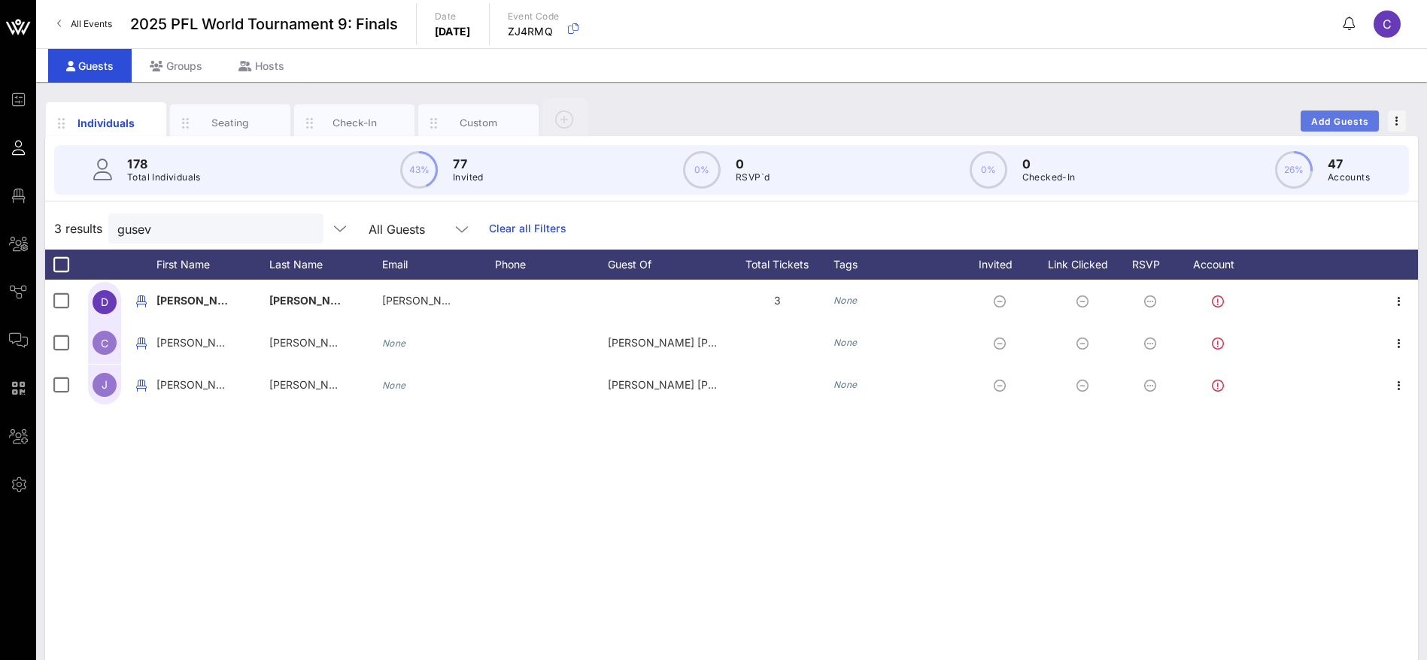
click at [1345, 121] on span "Add Guests" at bounding box center [1339, 121] width 59 height 11
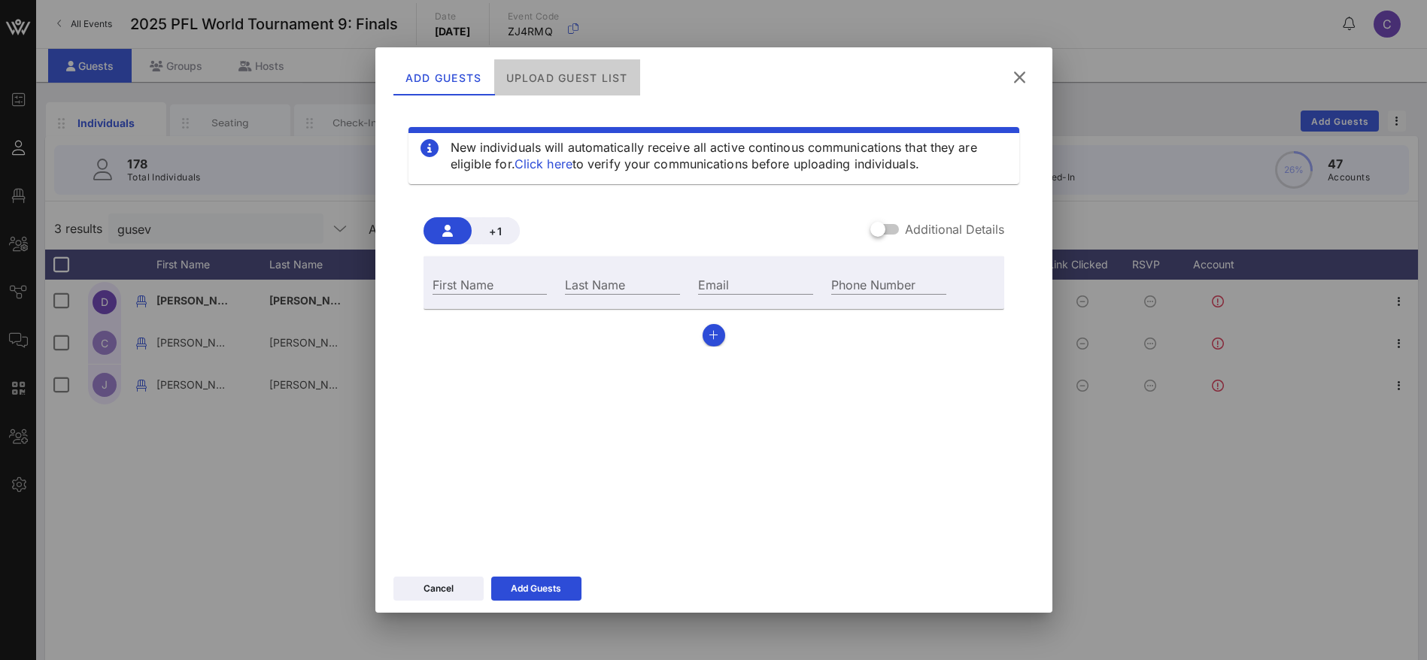
click at [581, 79] on div "Upload Guest List" at bounding box center [566, 77] width 146 height 36
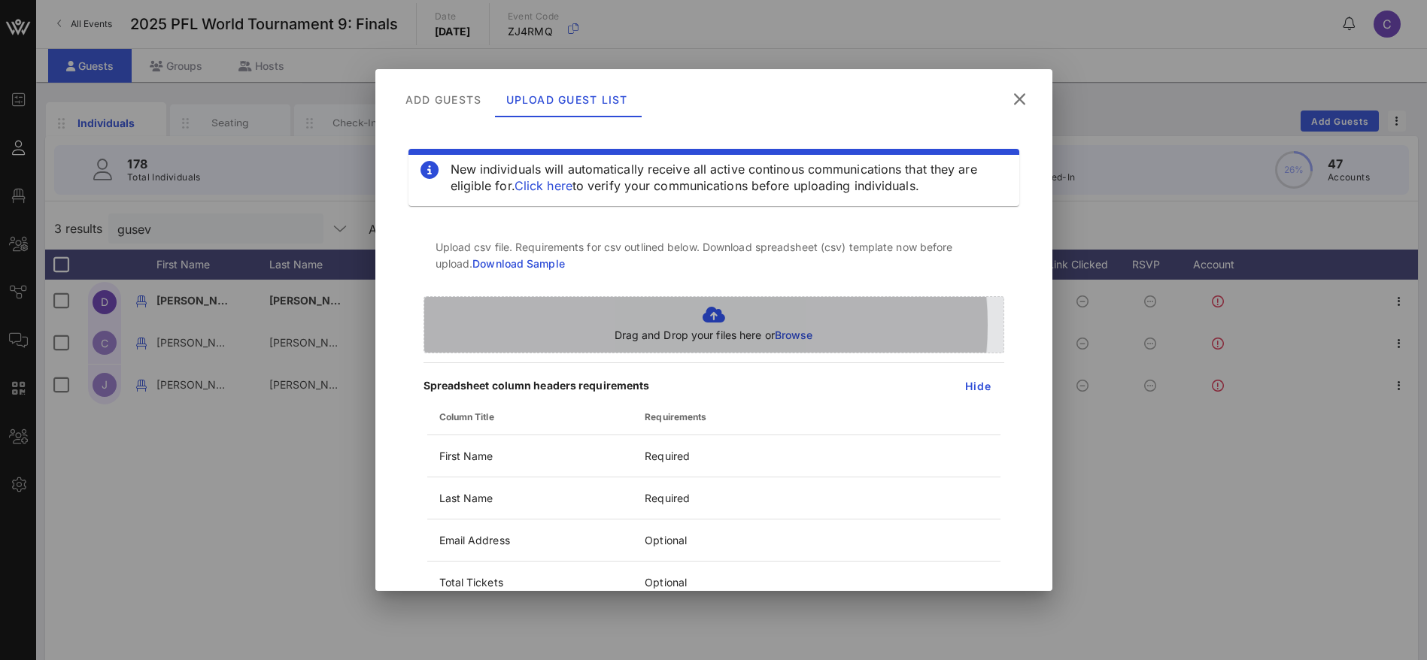
click at [775, 335] on span "Browse" at bounding box center [794, 335] width 38 height 13
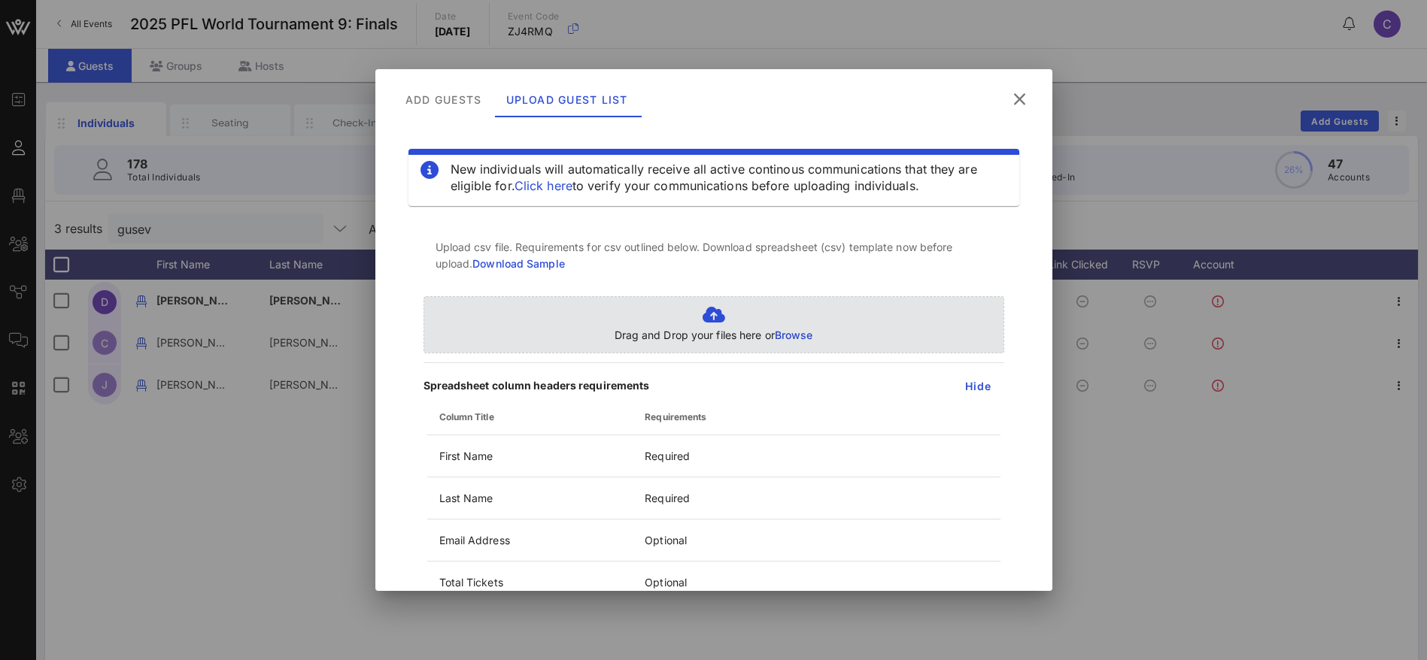
click at [793, 335] on span "Browse" at bounding box center [794, 335] width 38 height 13
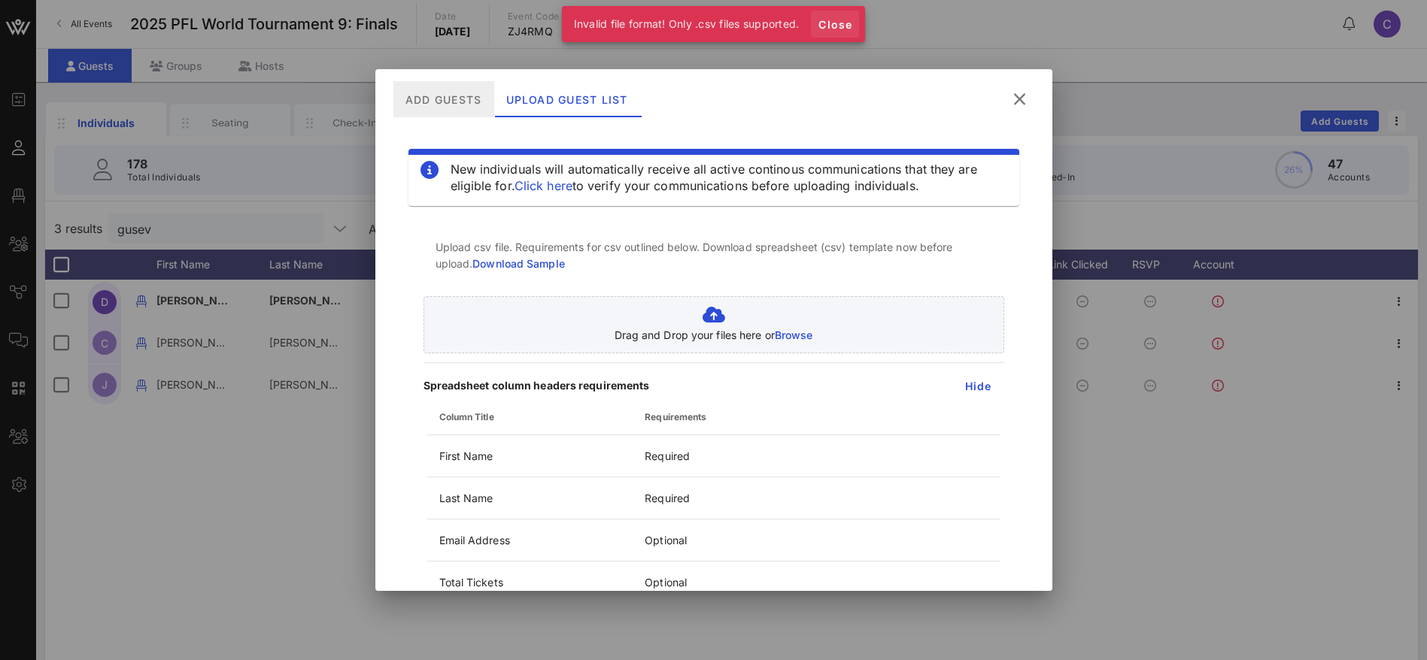
click at [835, 26] on span "Close" at bounding box center [835, 24] width 36 height 13
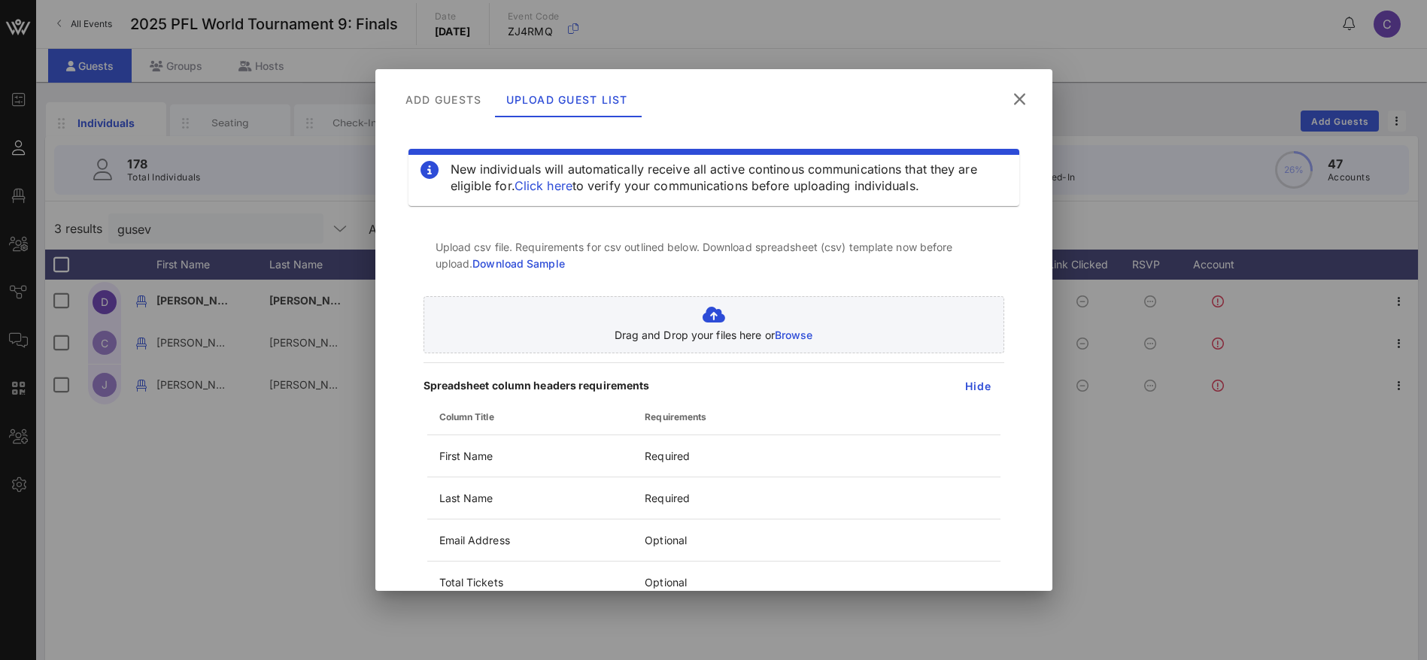
click at [1013, 97] on icon at bounding box center [1018, 99] width 23 height 22
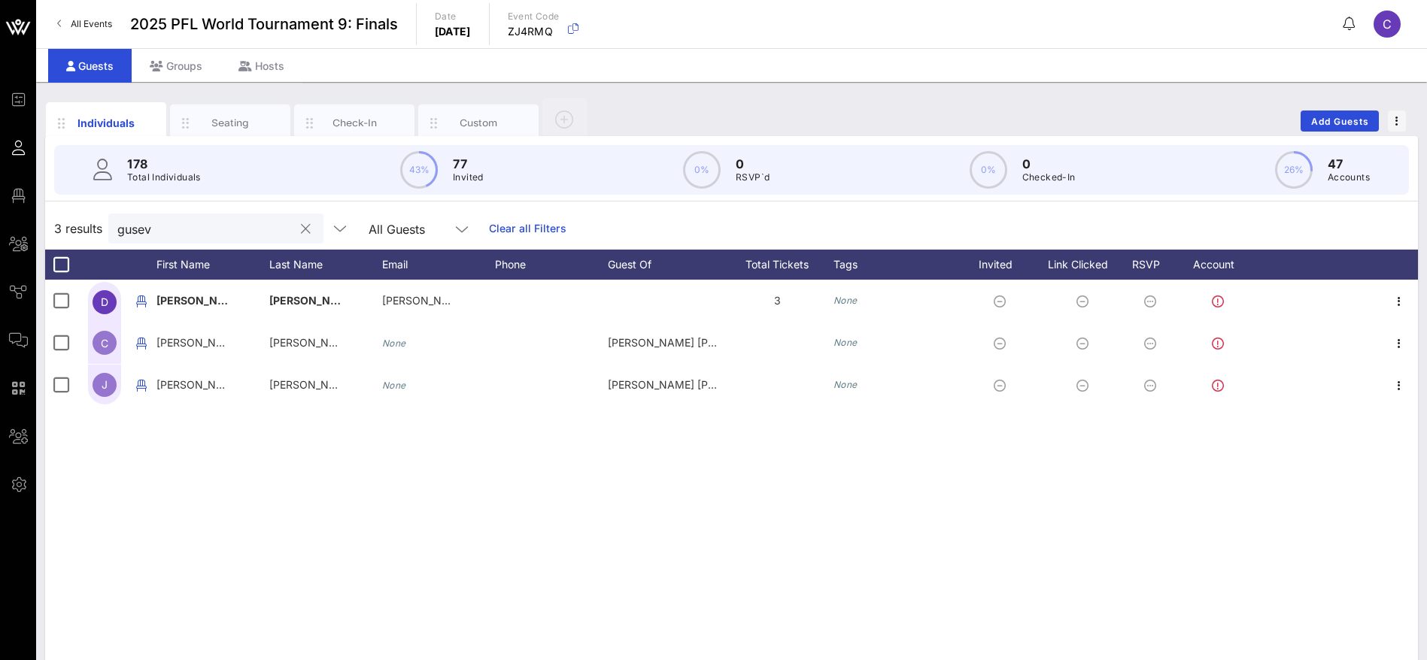
click at [301, 229] on button "clear icon" at bounding box center [306, 229] width 10 height 15
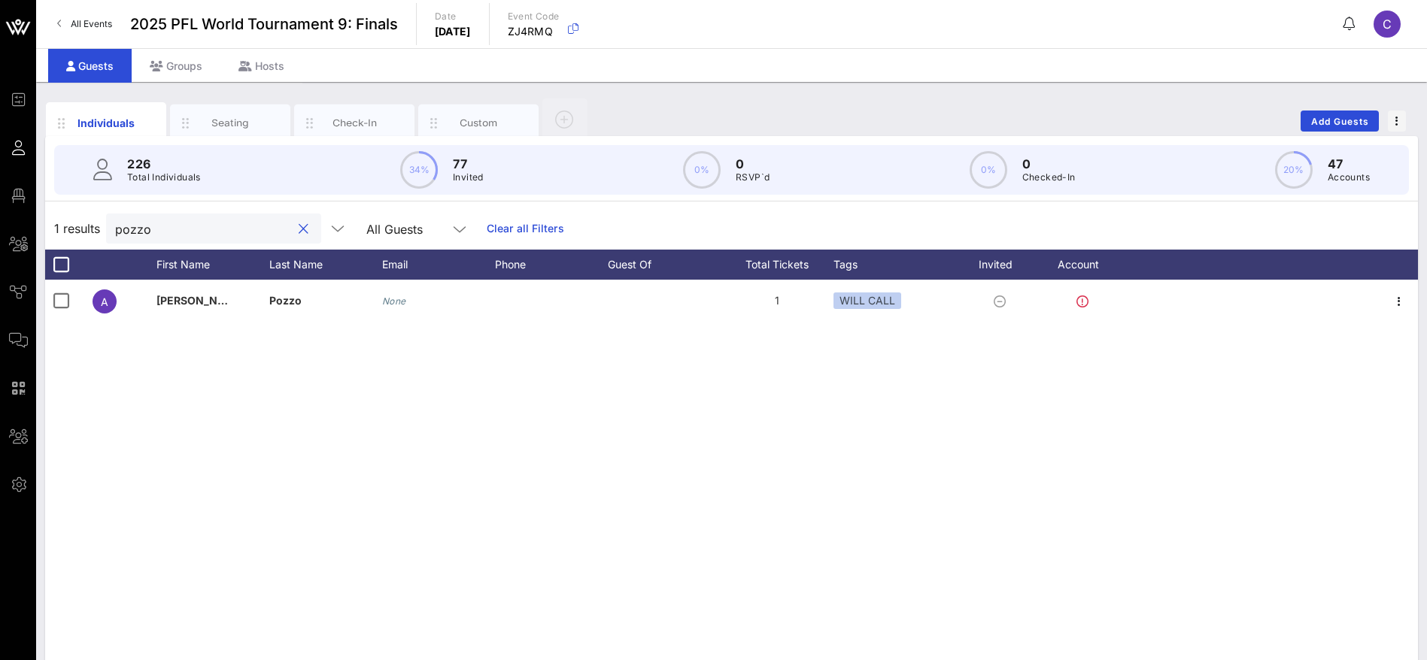
type input "pozzo"
click at [294, 227] on div at bounding box center [303, 229] width 18 height 18
click at [299, 226] on button "clear icon" at bounding box center [304, 229] width 10 height 15
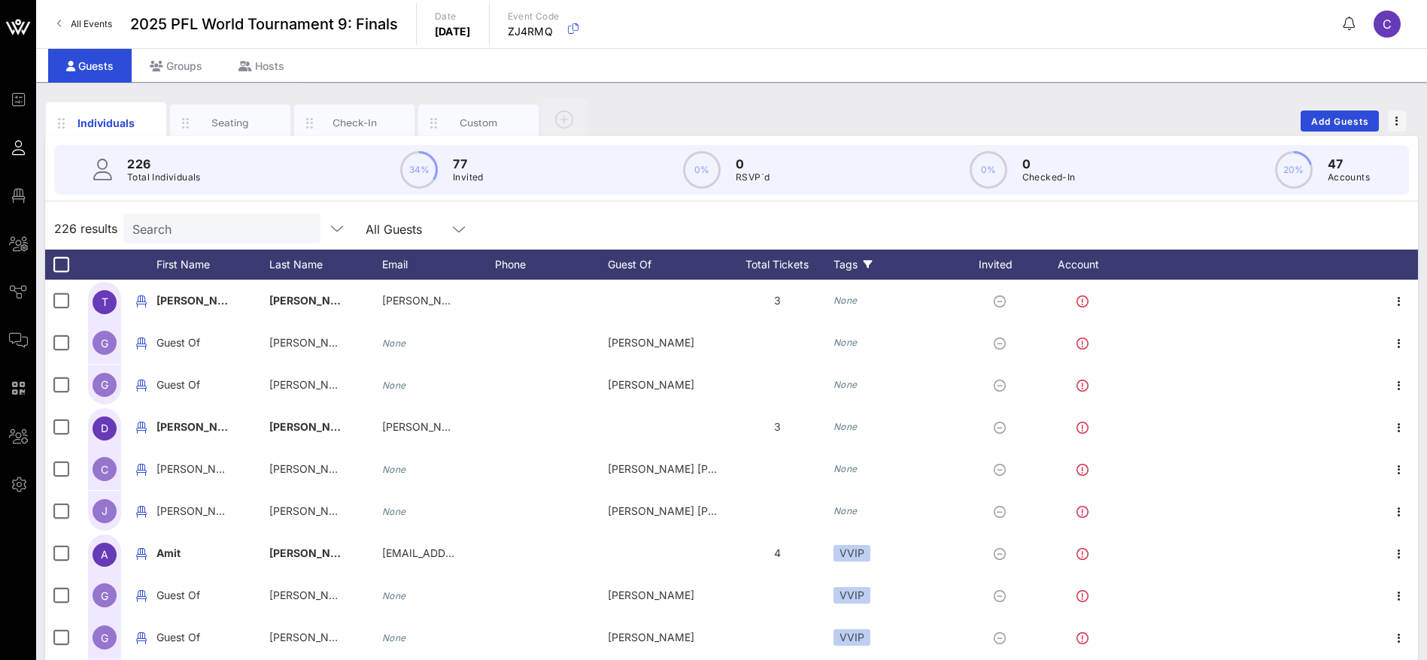
click at [850, 265] on div "Tags" at bounding box center [897, 265] width 128 height 30
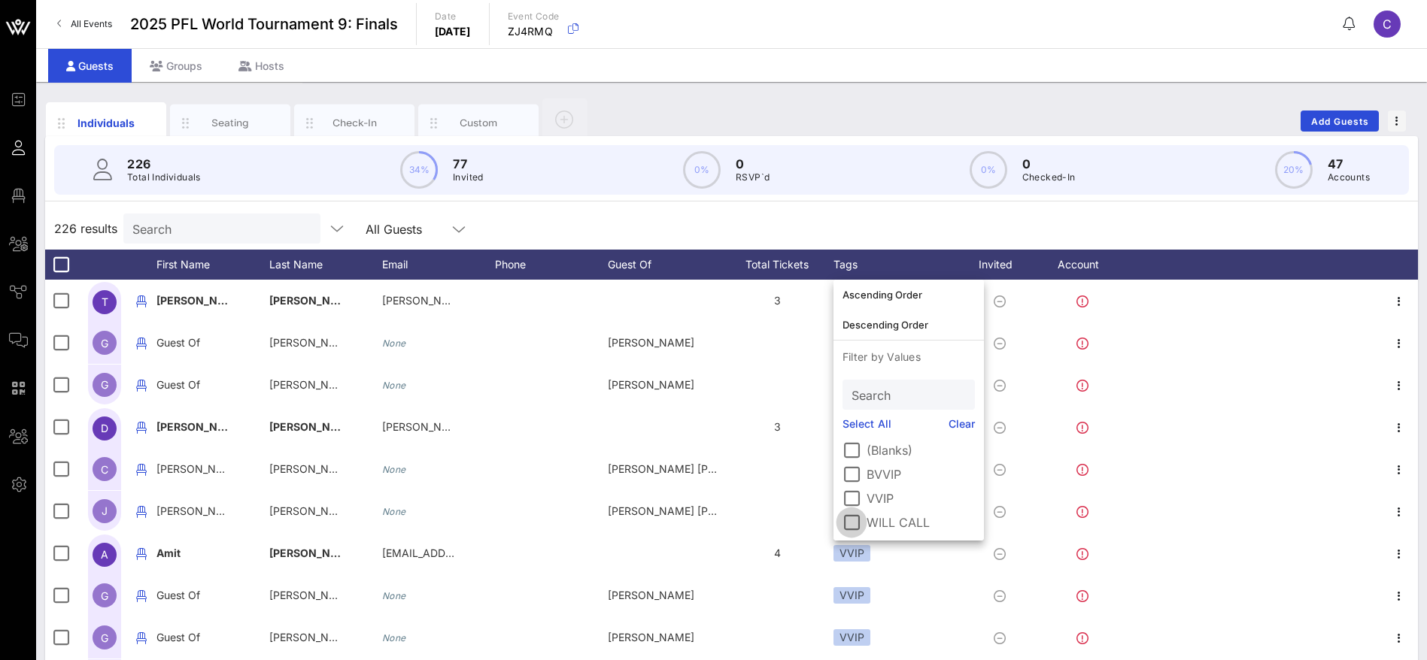
click at [852, 520] on div at bounding box center [852, 523] width 26 height 26
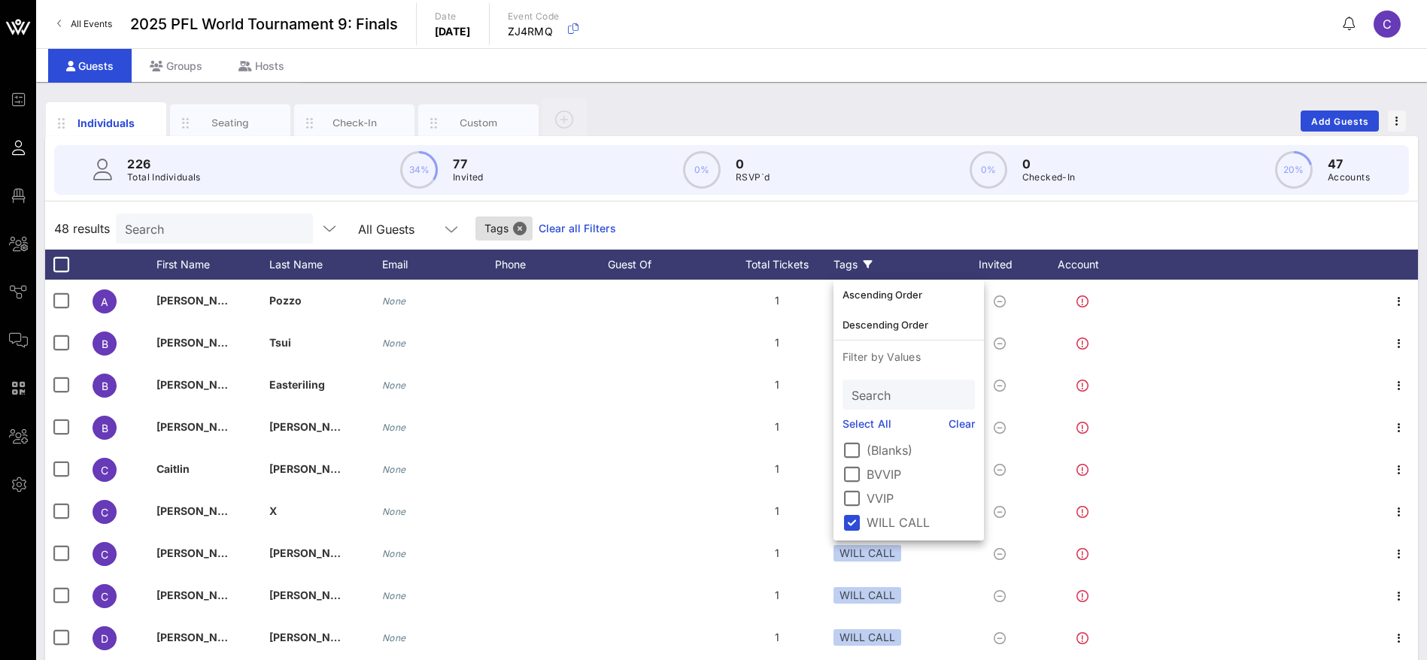
click at [873, 219] on div "48 results Search All Guests Tags Clear all Filters" at bounding box center [731, 229] width 1373 height 42
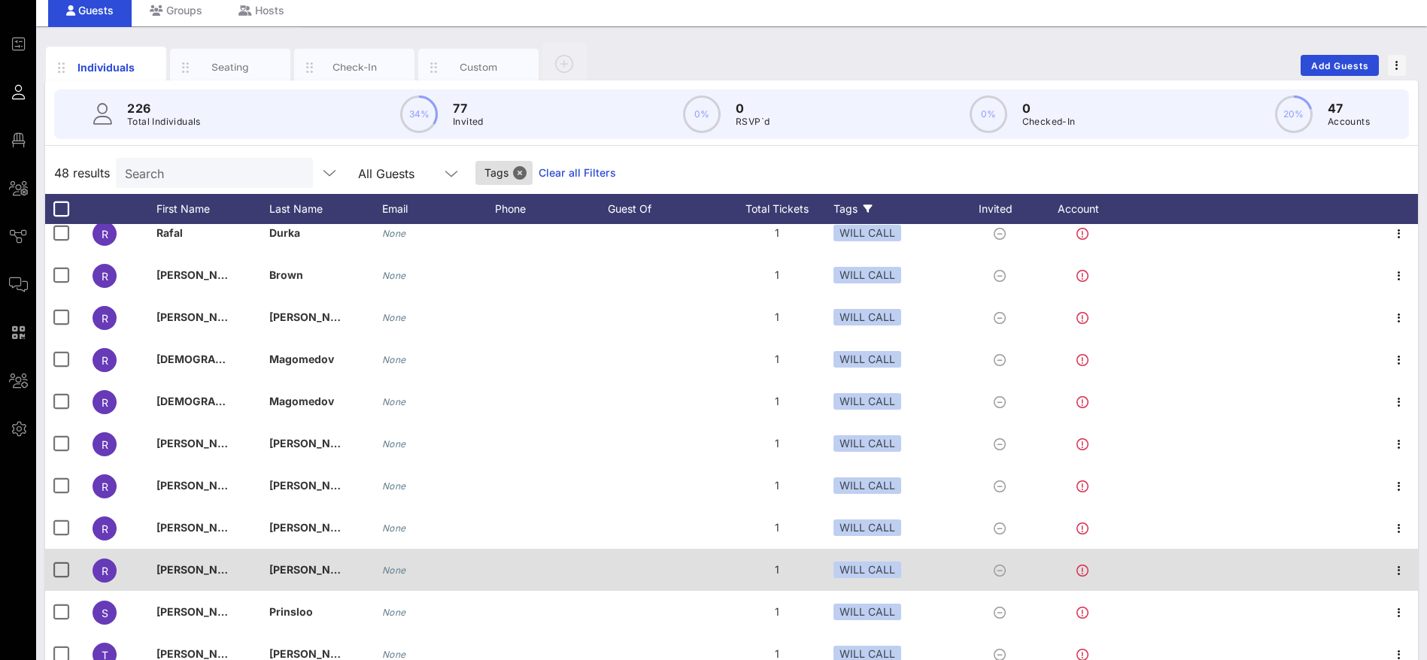
scroll to position [86, 0]
